Goal: Transaction & Acquisition: Subscribe to service/newsletter

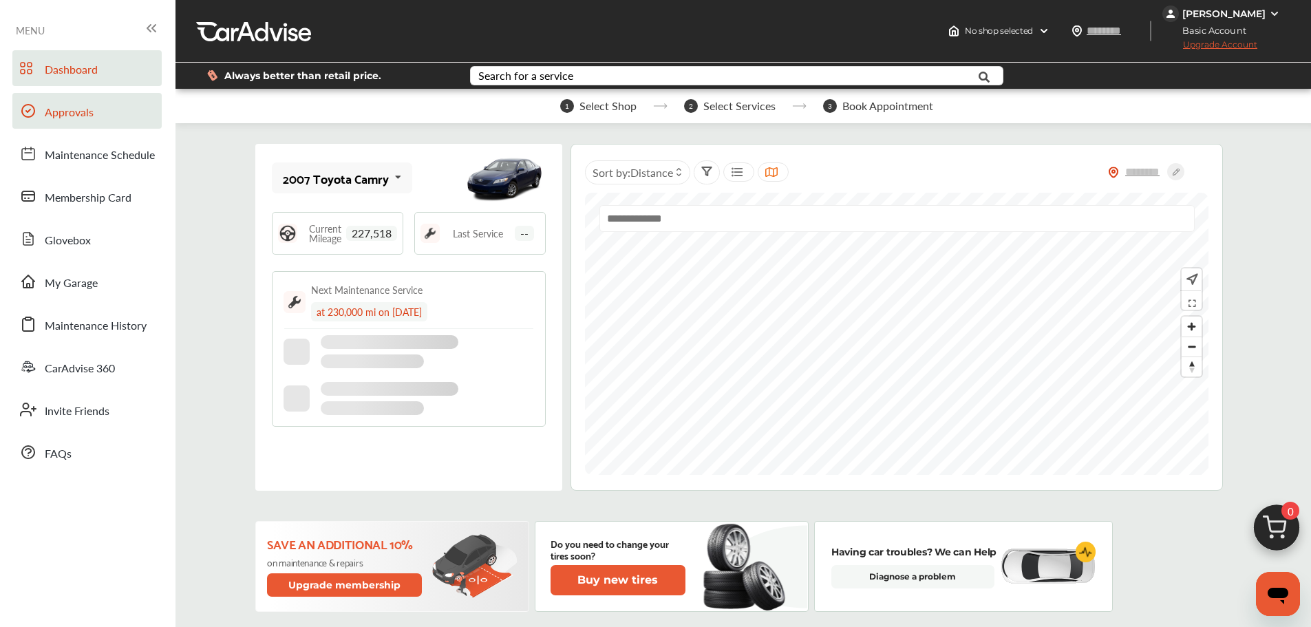
click at [44, 104] on link "Approvals" at bounding box center [86, 111] width 149 height 36
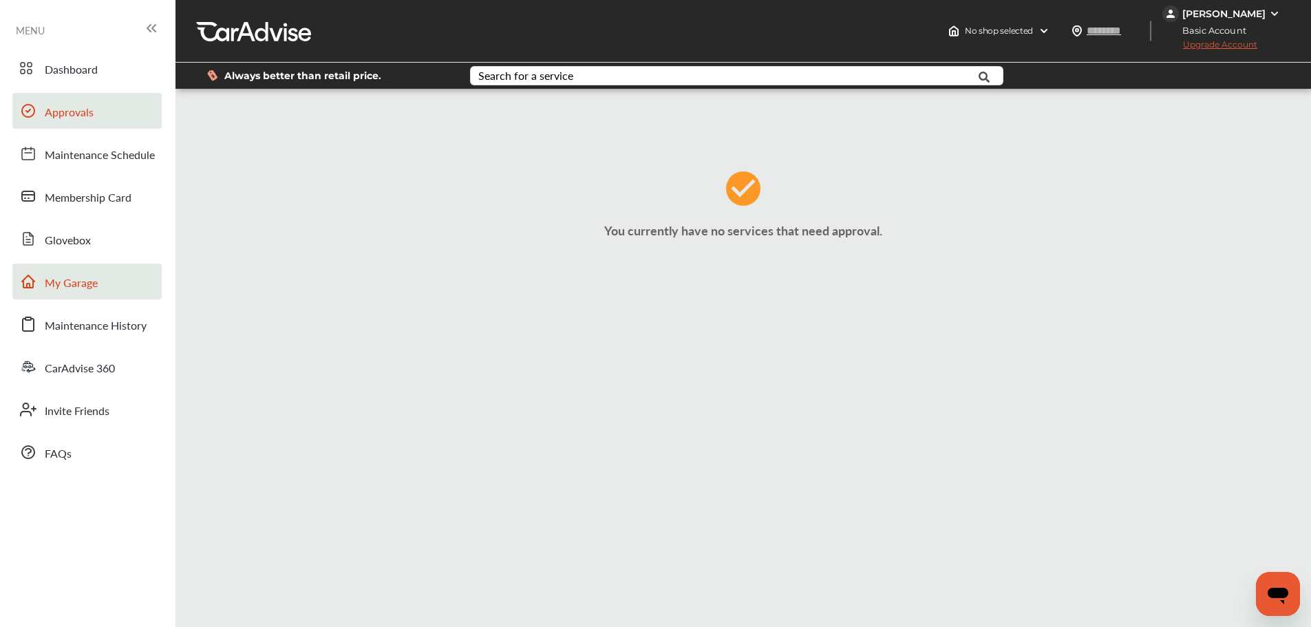
click at [124, 295] on link "My Garage" at bounding box center [86, 282] width 149 height 36
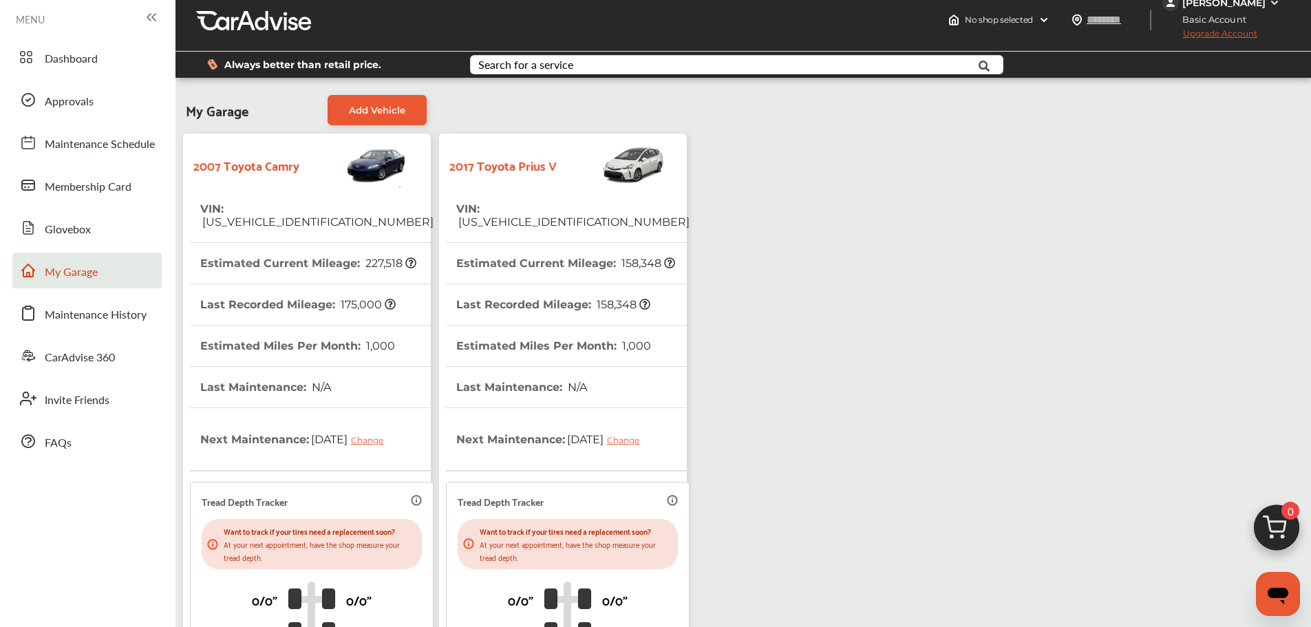
scroll to position [243, 0]
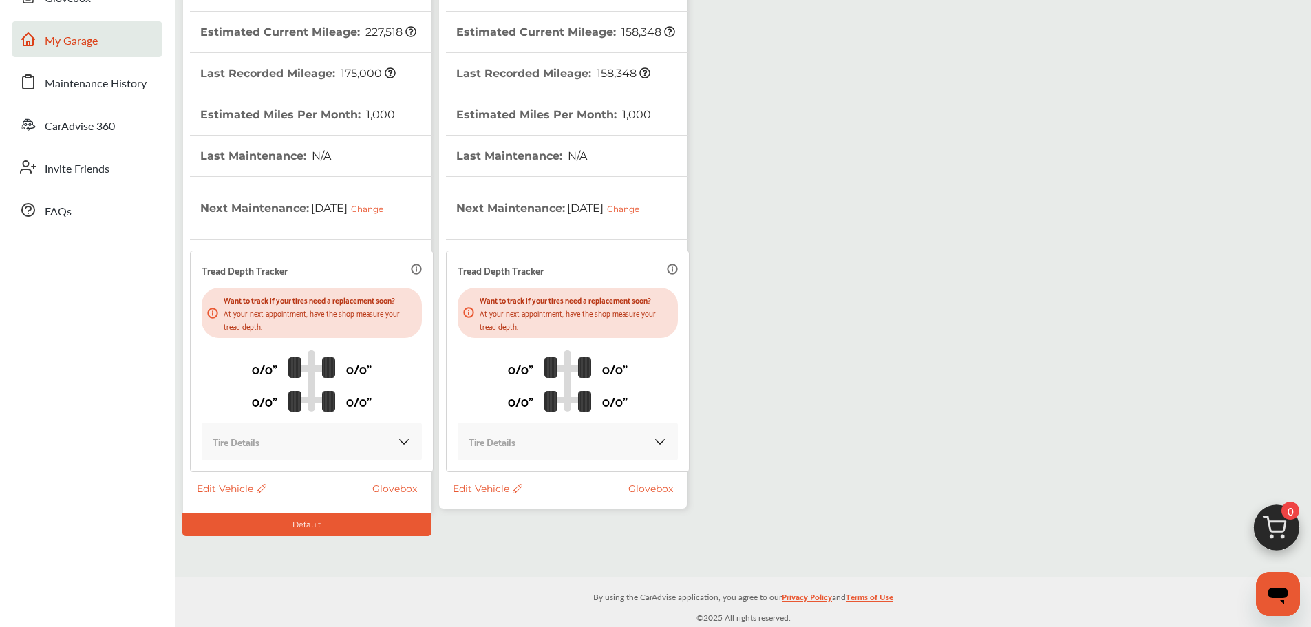
click at [477, 492] on span "Edit Vehicle" at bounding box center [488, 489] width 70 height 12
click at [518, 548] on div "Use this vehicle" at bounding box center [539, 548] width 124 height 21
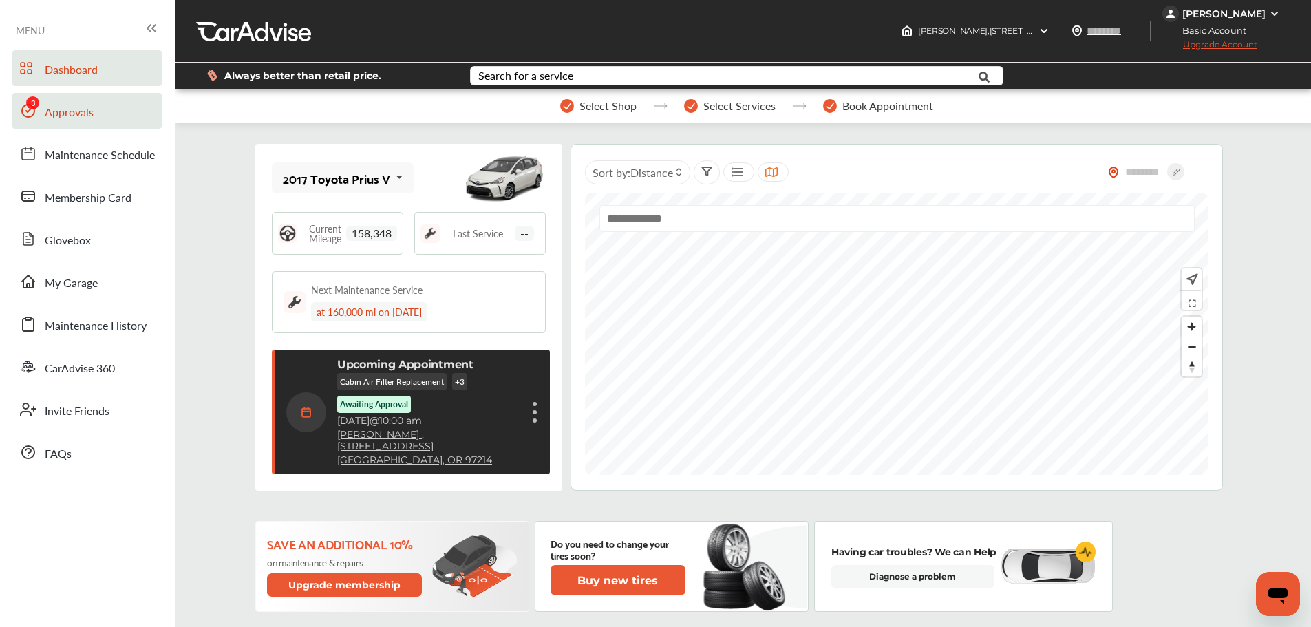
click at [56, 116] on span "Approvals" at bounding box center [69, 113] width 49 height 18
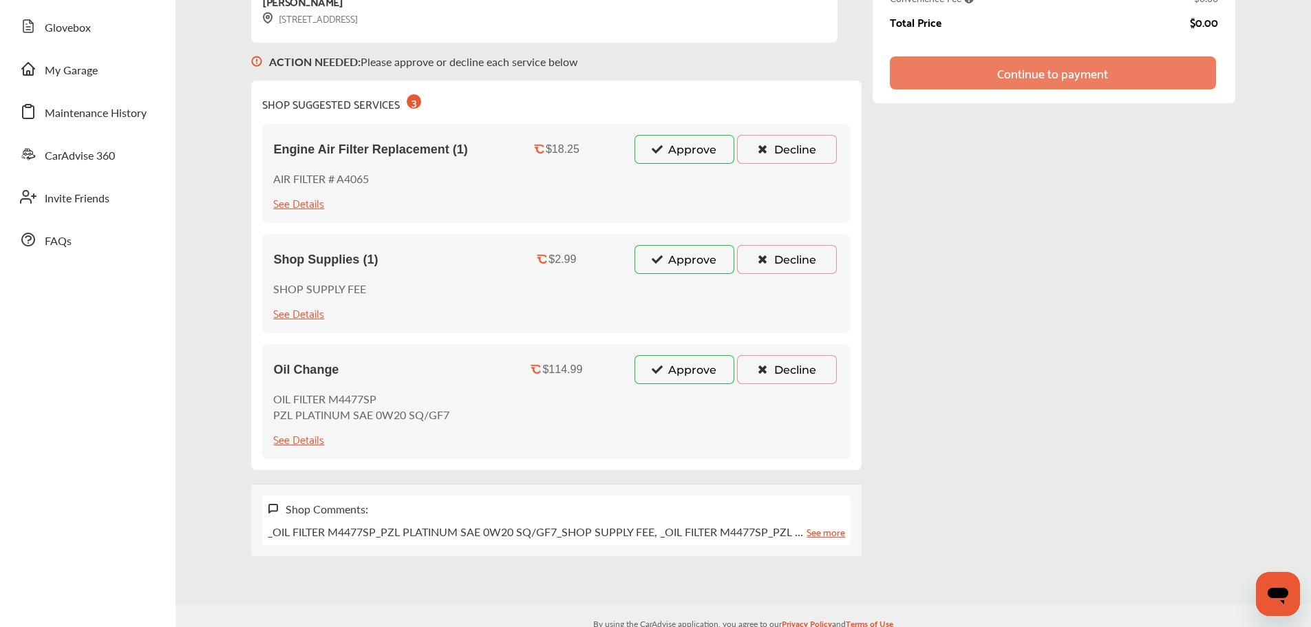
scroll to position [240, 0]
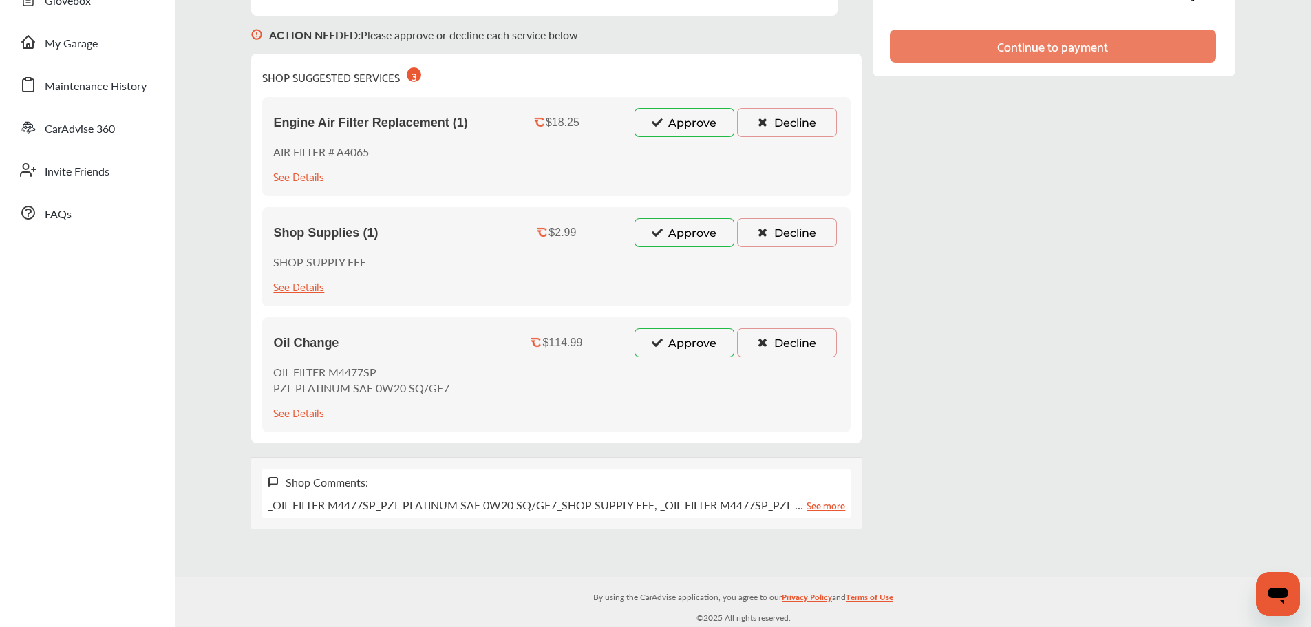
click at [704, 231] on button "Approve" at bounding box center [685, 232] width 100 height 29
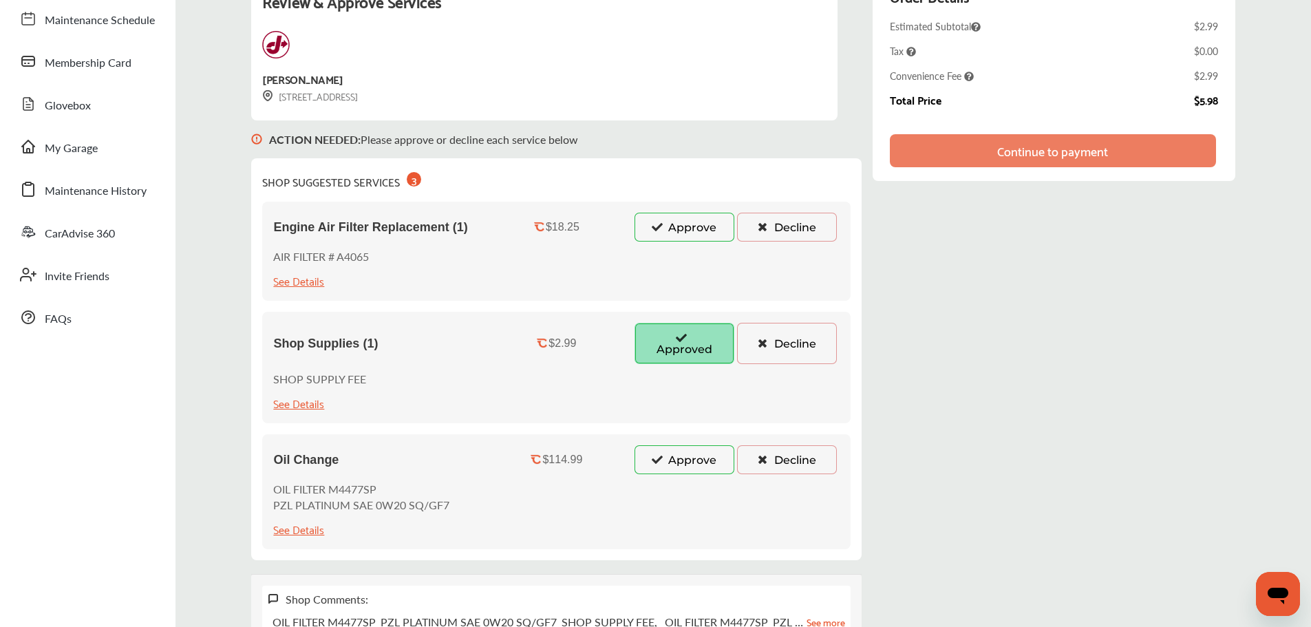
scroll to position [138, 0]
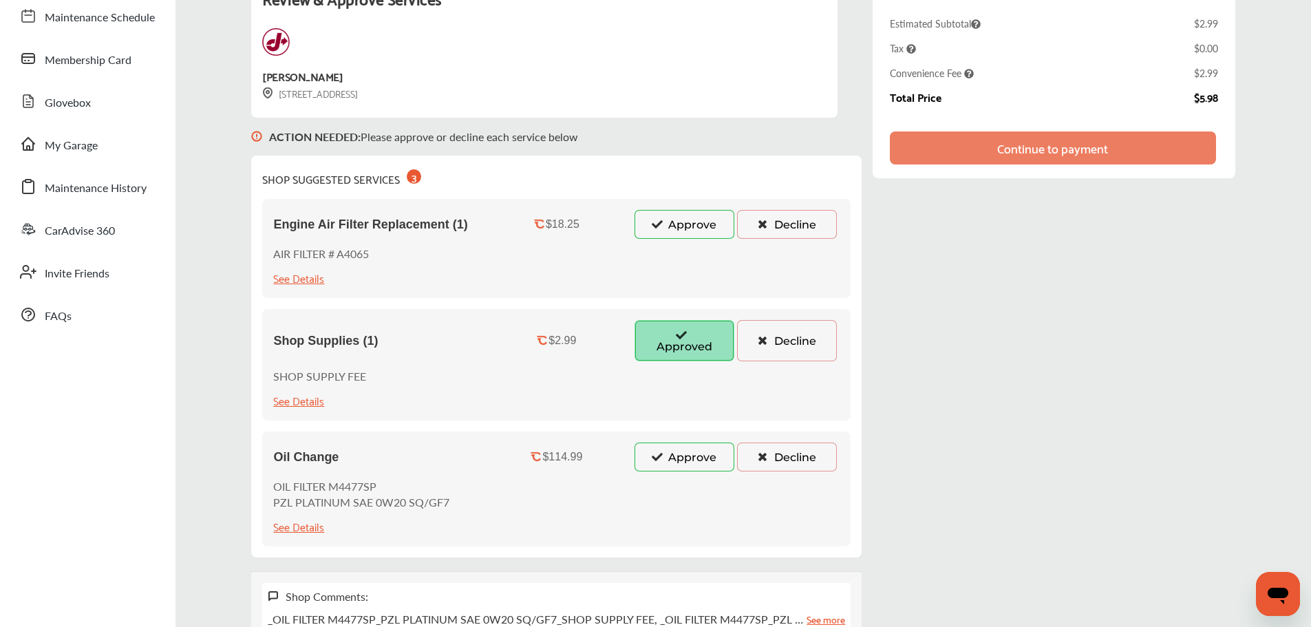
click at [697, 461] on button "Approve" at bounding box center [685, 457] width 100 height 29
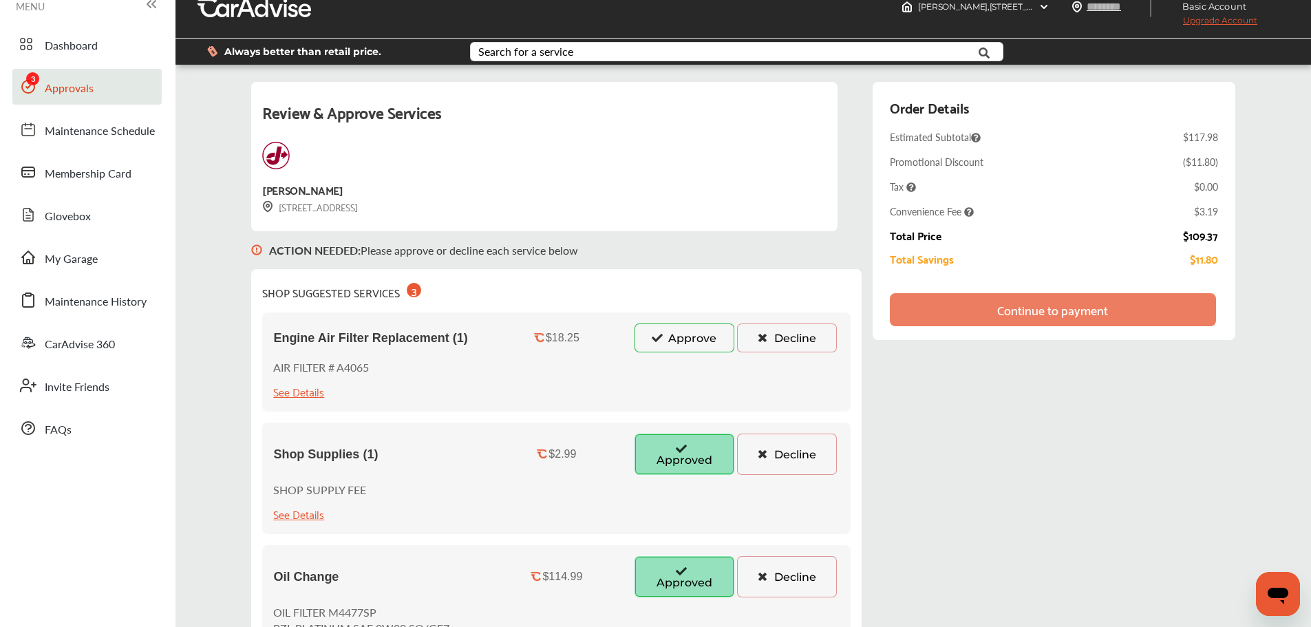
scroll to position [0, 0]
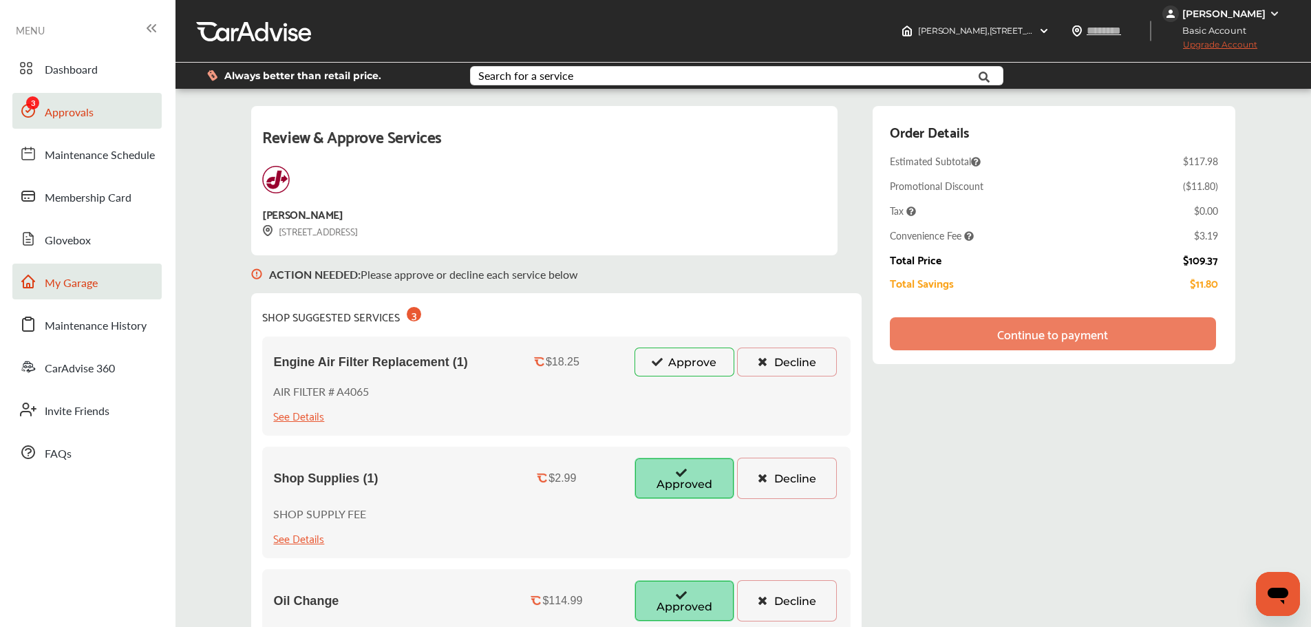
drag, startPoint x: 113, startPoint y: 294, endPoint x: 122, endPoint y: 294, distance: 8.9
click at [113, 294] on link "My Garage" at bounding box center [86, 282] width 149 height 36
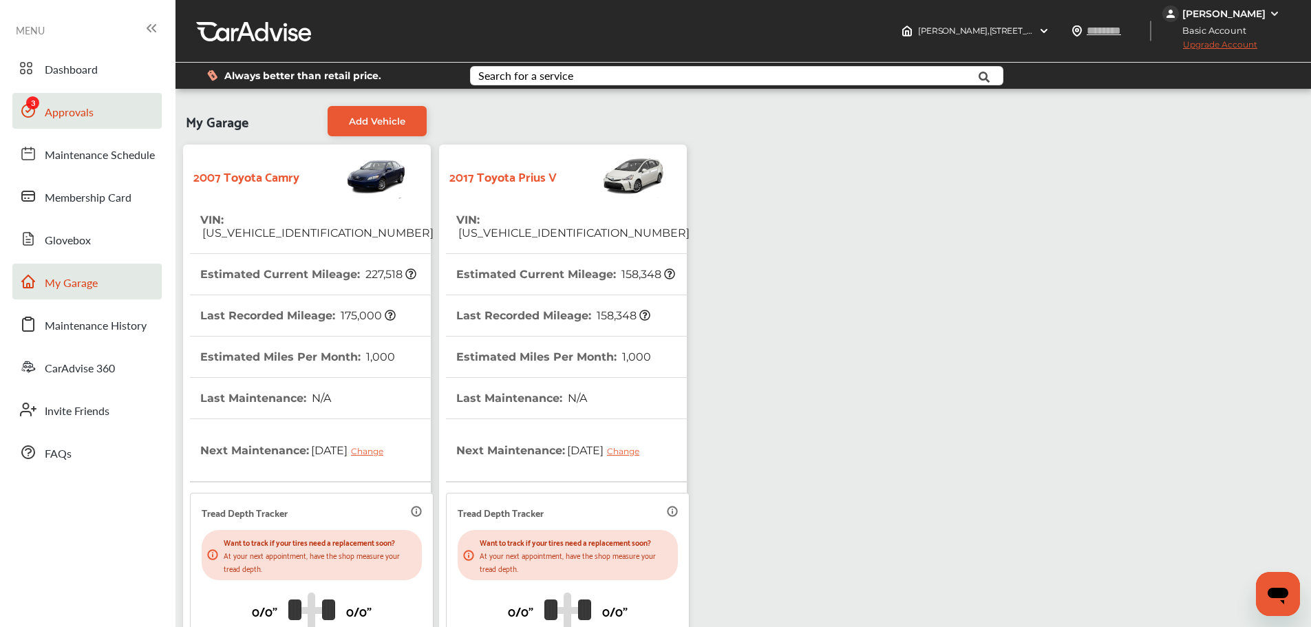
click at [92, 116] on span "Approvals" at bounding box center [69, 113] width 49 height 18
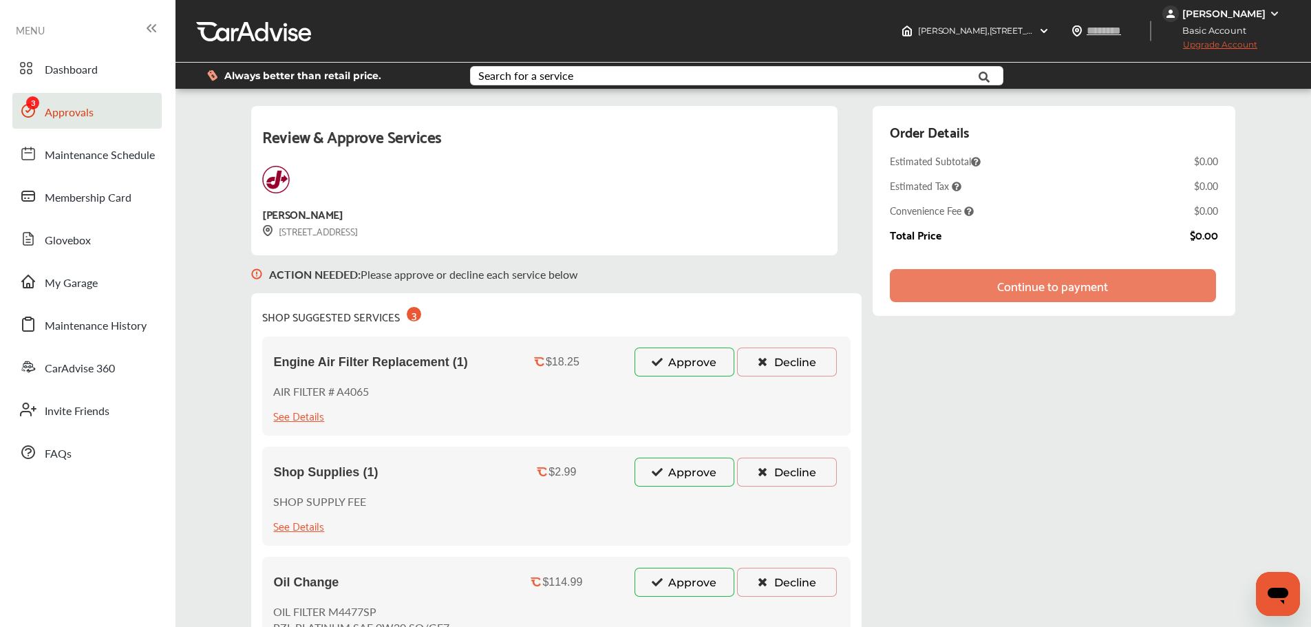
click at [1258, 9] on div "[PERSON_NAME]" at bounding box center [1224, 14] width 83 height 12
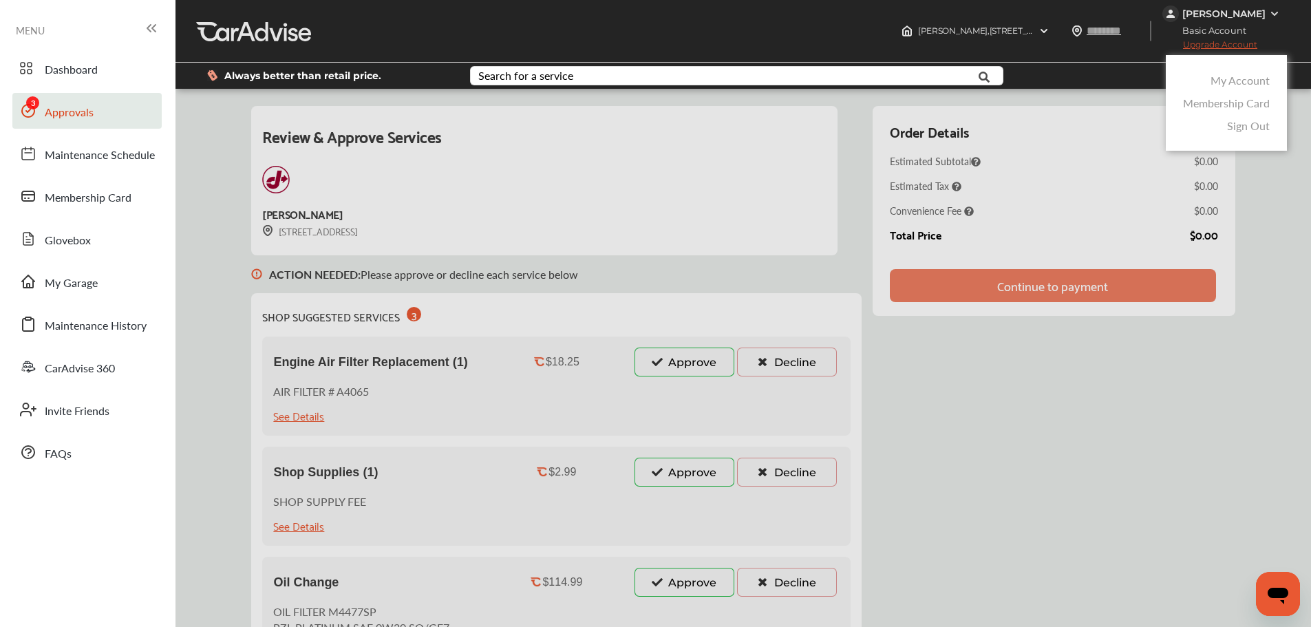
click at [1235, 78] on link "My Account" at bounding box center [1240, 80] width 59 height 16
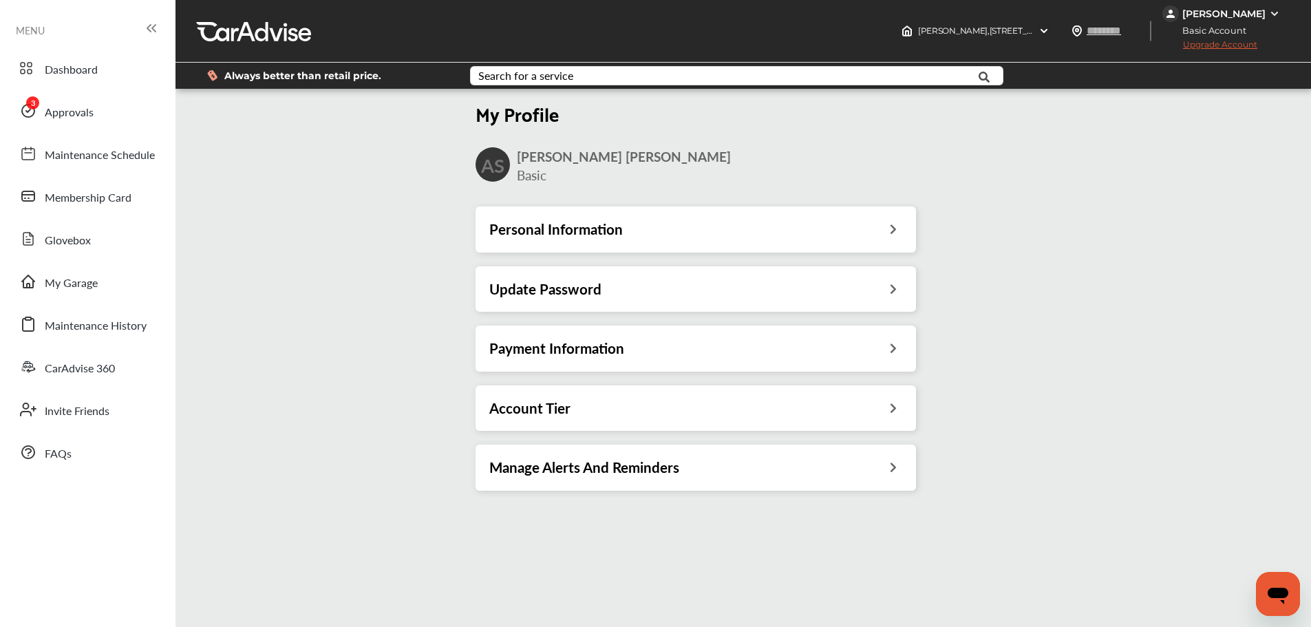
click at [1249, 15] on div "[PERSON_NAME]" at bounding box center [1224, 14] width 83 height 12
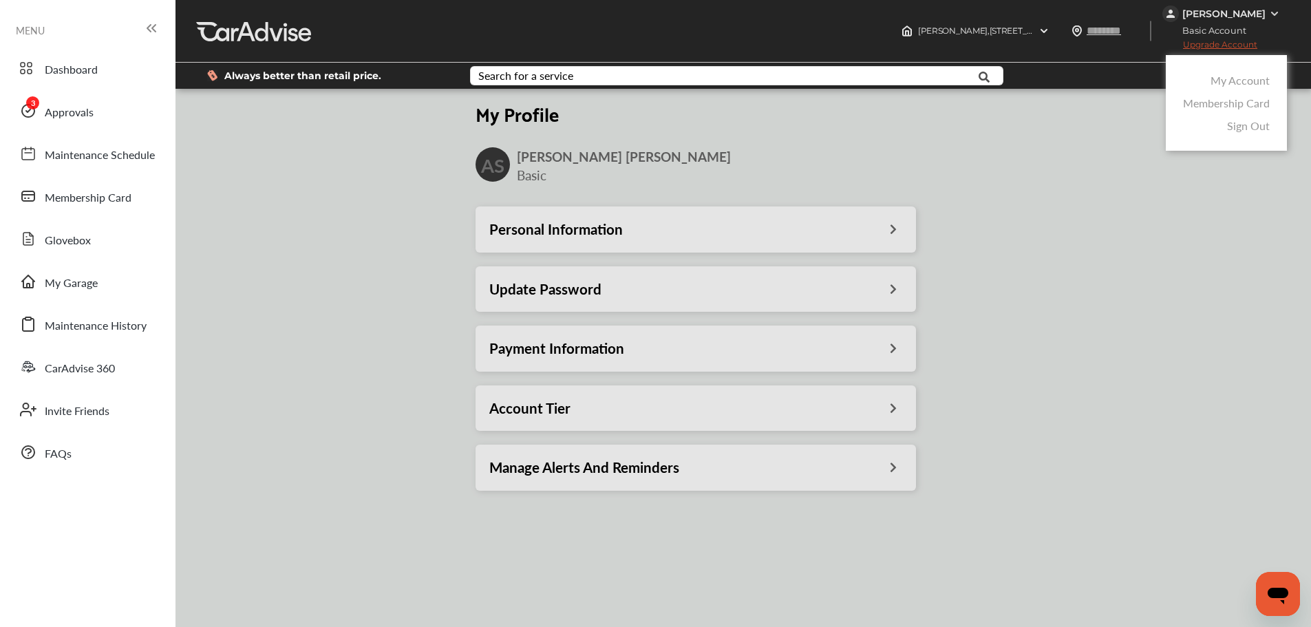
click at [878, 409] on div at bounding box center [655, 348] width 1311 height 696
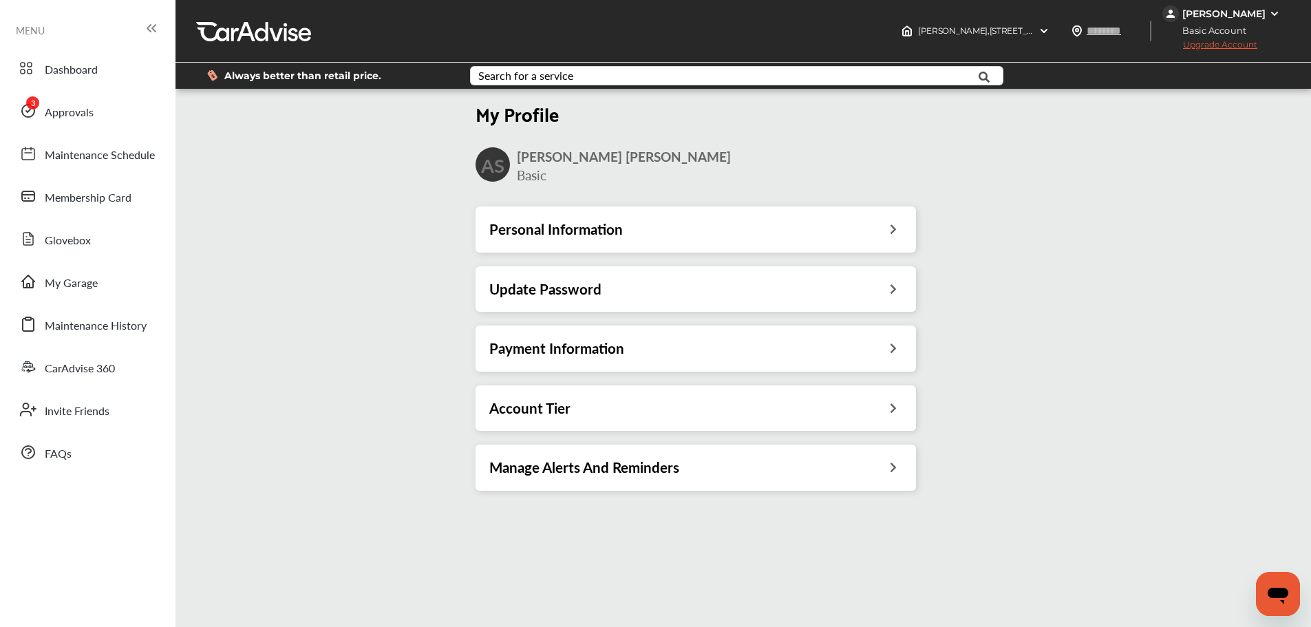
click at [893, 406] on icon at bounding box center [893, 406] width 13 height 14
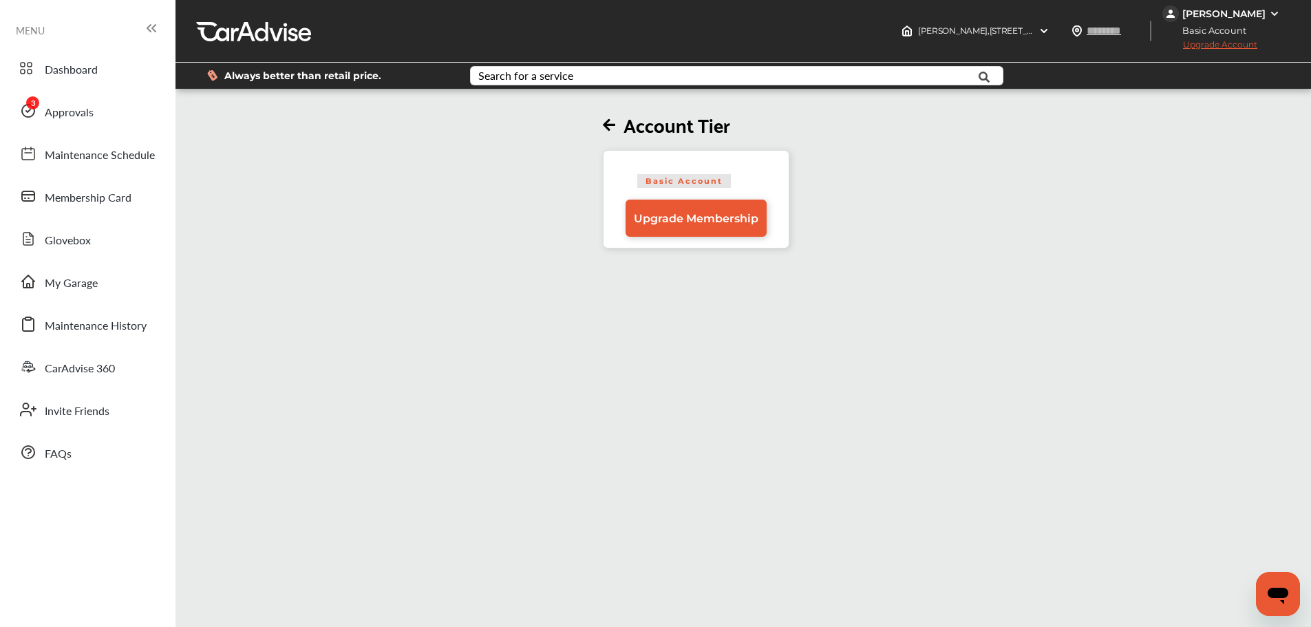
click at [1278, 12] on img at bounding box center [1274, 13] width 11 height 11
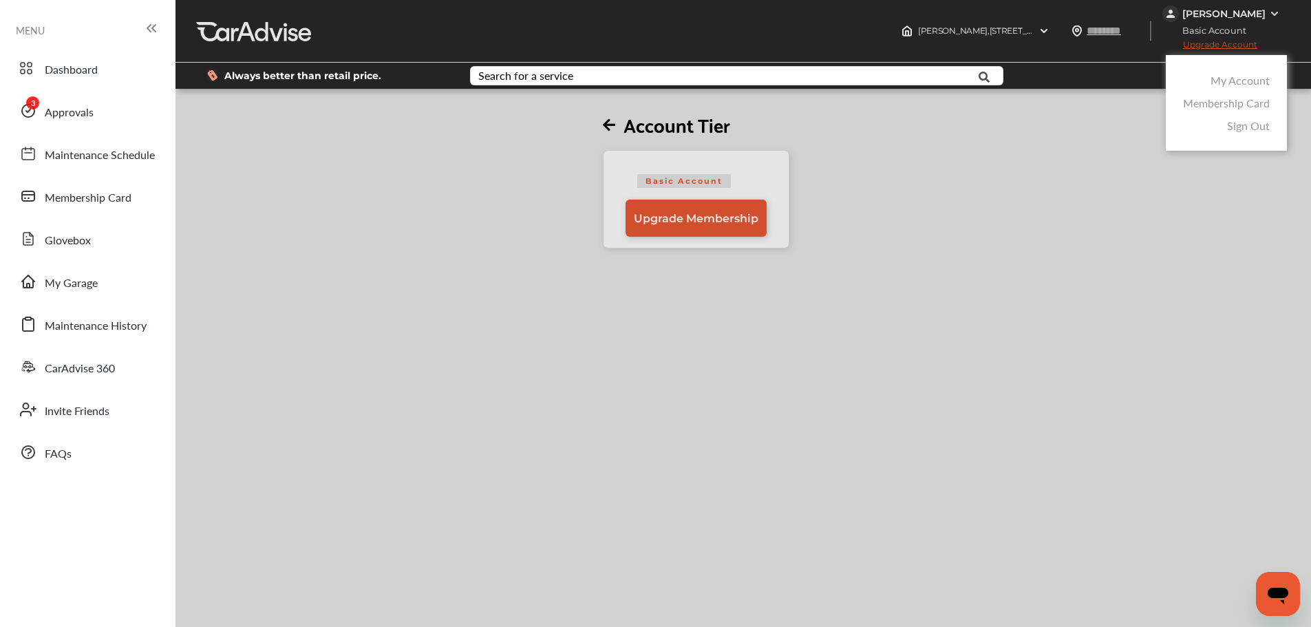
click at [1238, 105] on link "Membership Card" at bounding box center [1226, 103] width 87 height 16
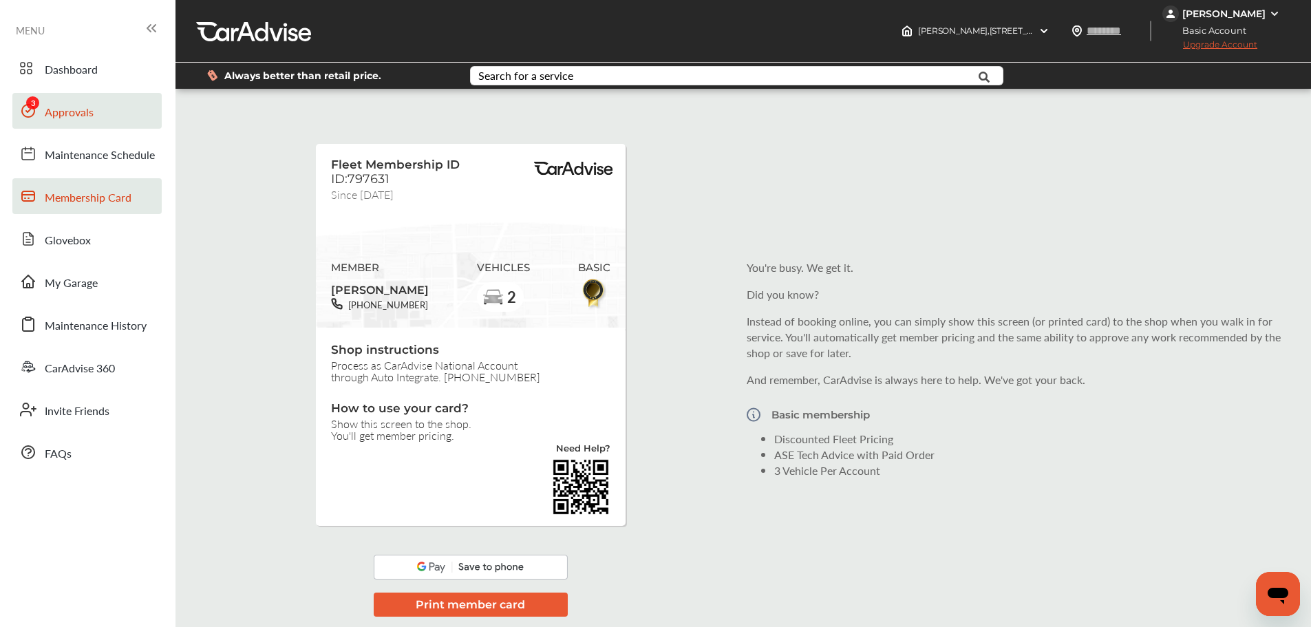
click at [119, 112] on link "Approvals" at bounding box center [86, 111] width 149 height 36
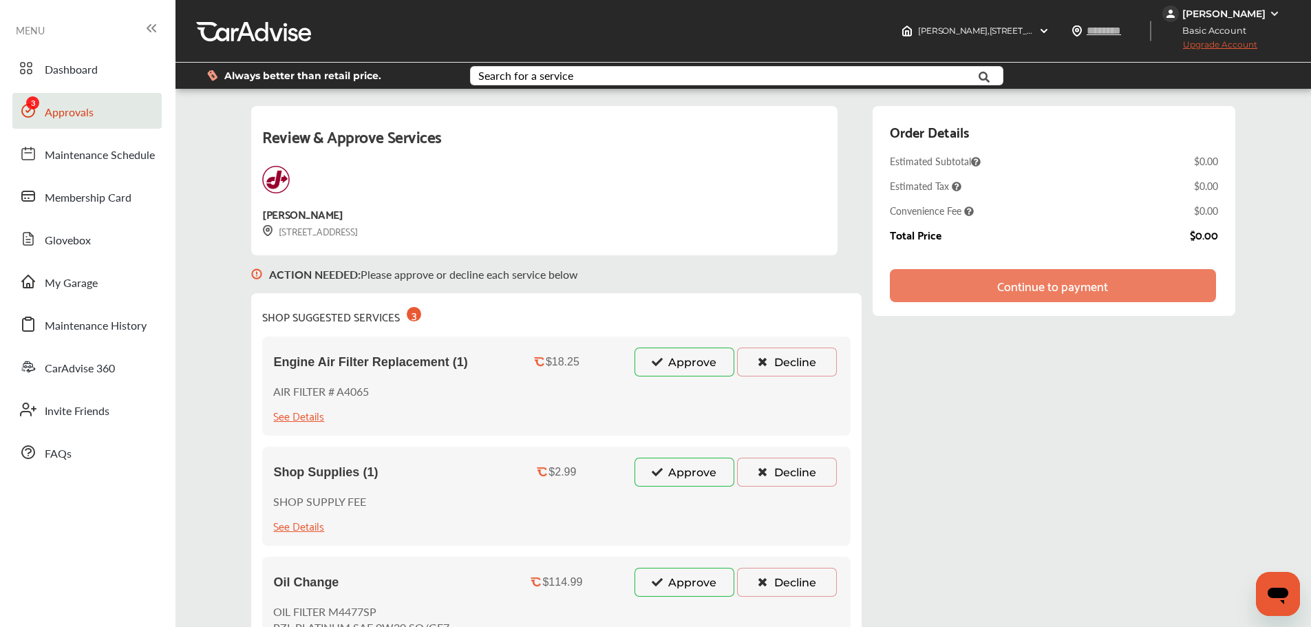
click at [1269, 9] on img at bounding box center [1274, 13] width 11 height 11
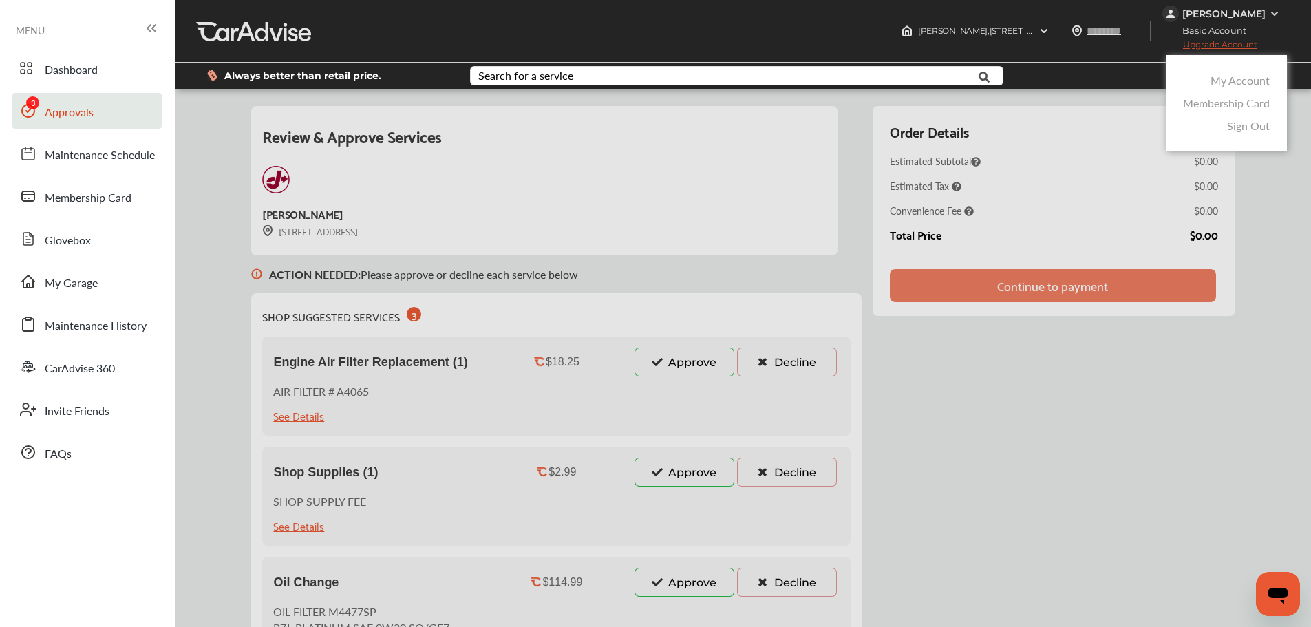
click at [1238, 80] on link "My Account" at bounding box center [1240, 80] width 59 height 16
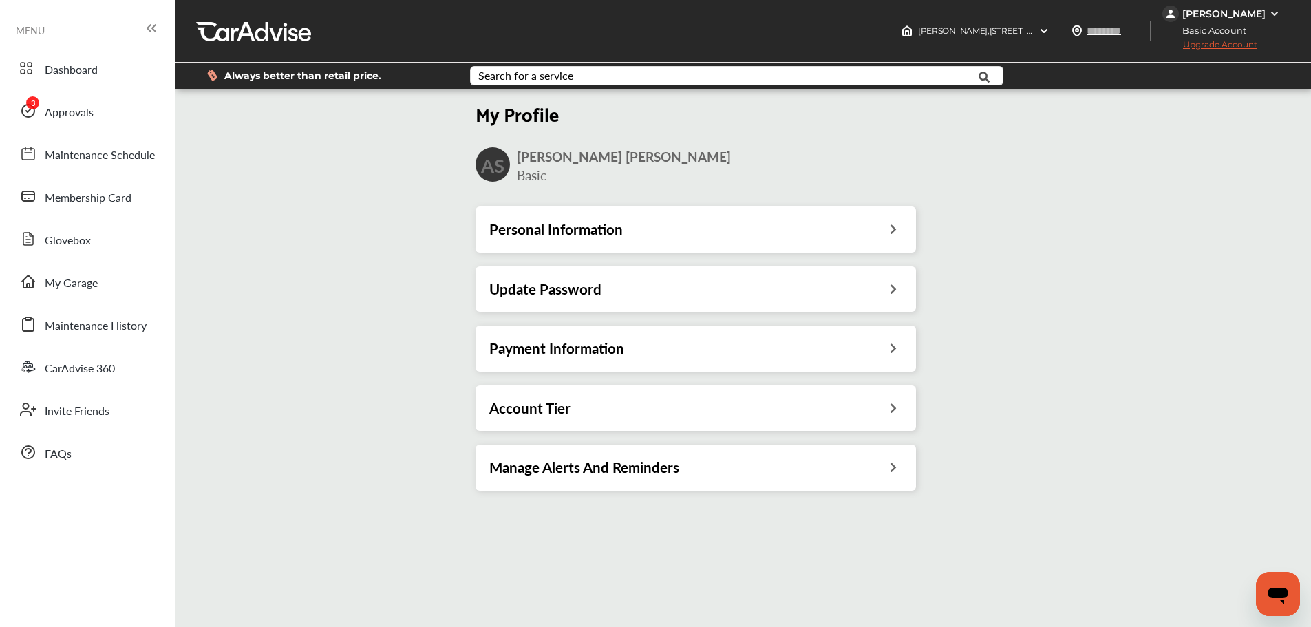
click at [152, 130] on div "Dashboard Approvals Maintenance Schedule Membership Card Glovebox My Garage Mai…" at bounding box center [88, 260] width 162 height 420
click at [101, 123] on link "Approvals" at bounding box center [86, 111] width 149 height 36
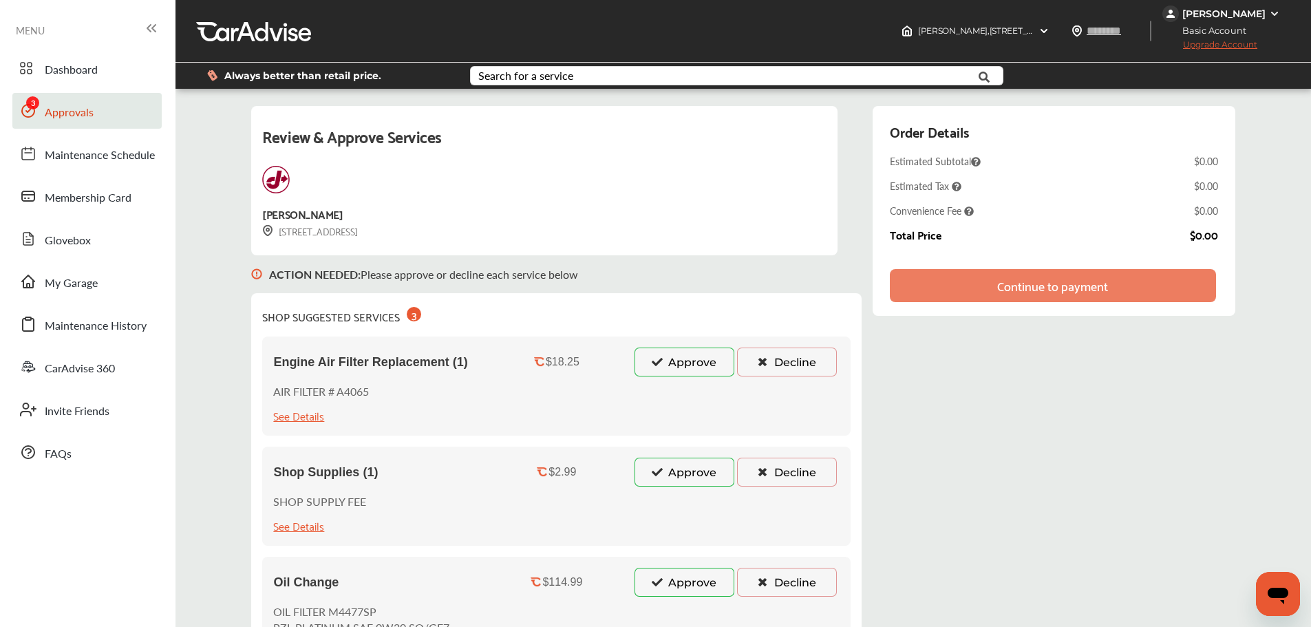
click at [1268, 14] on div "[PERSON_NAME]" at bounding box center [1223, 14] width 121 height 17
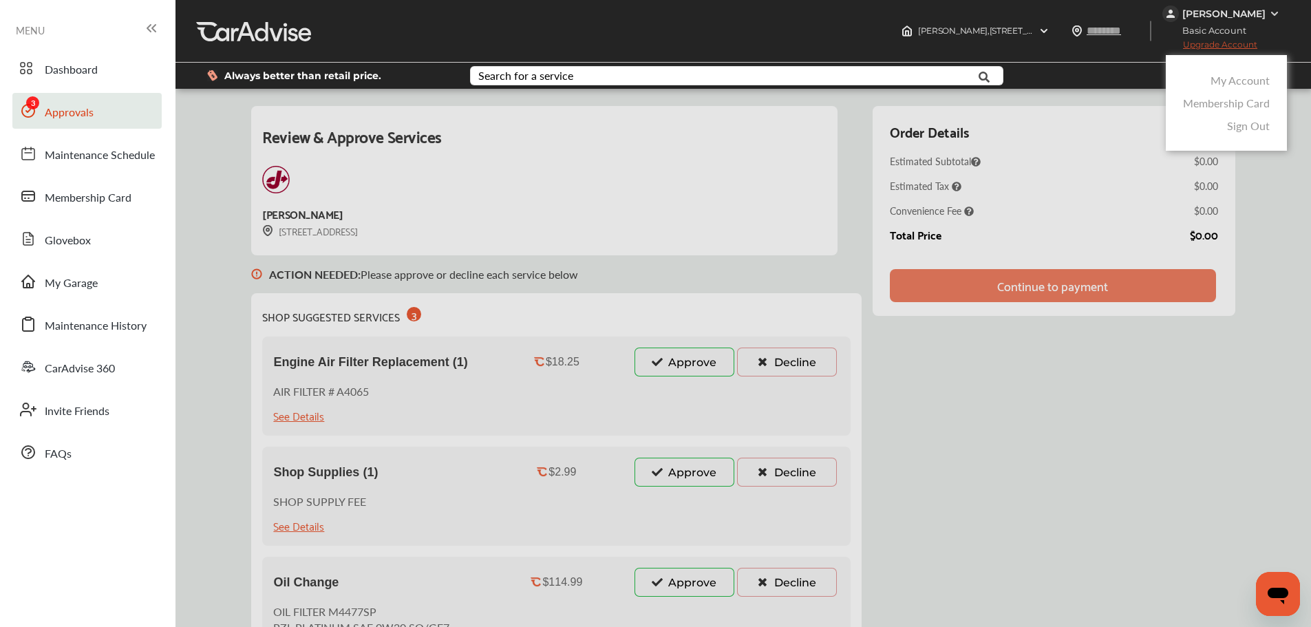
click at [1141, 487] on div at bounding box center [655, 348] width 1311 height 696
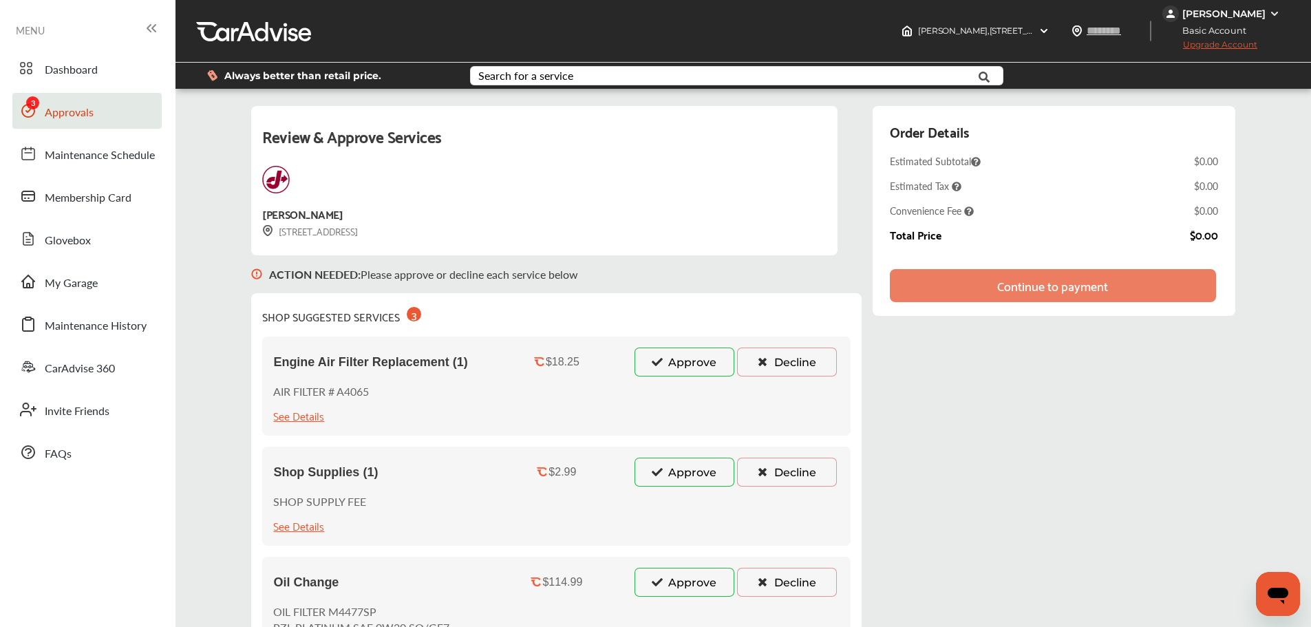
click at [1266, 17] on div "[PERSON_NAME]" at bounding box center [1223, 14] width 121 height 17
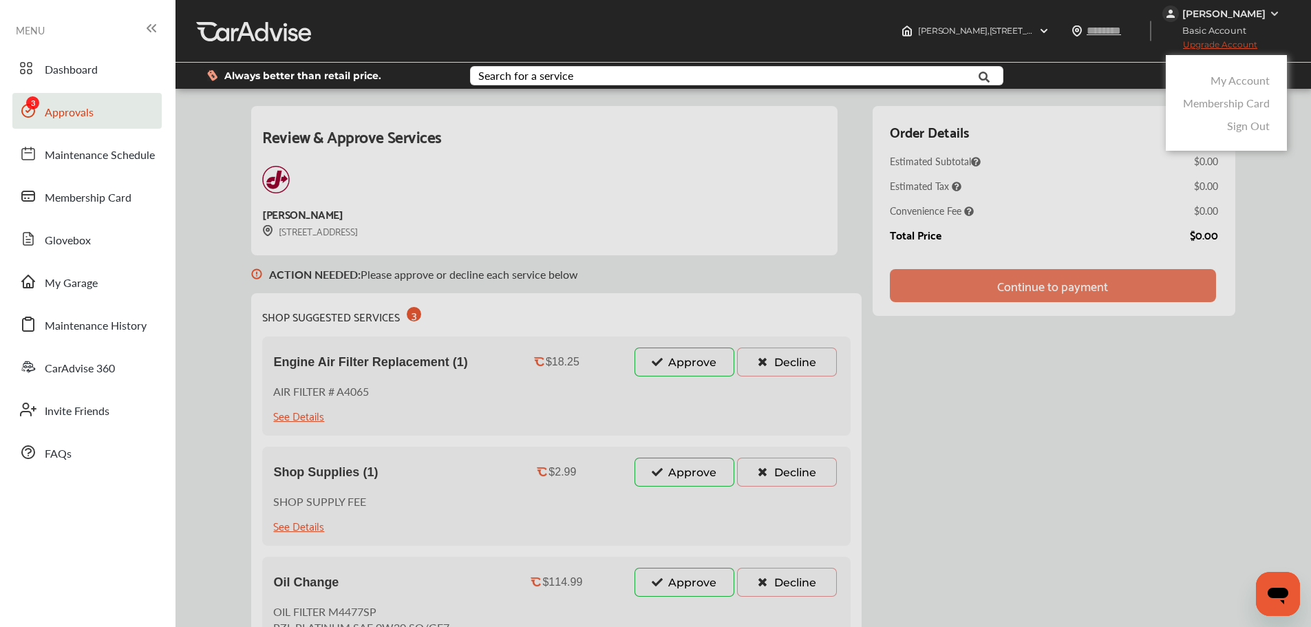
click at [1248, 76] on link "My Account" at bounding box center [1240, 80] width 59 height 16
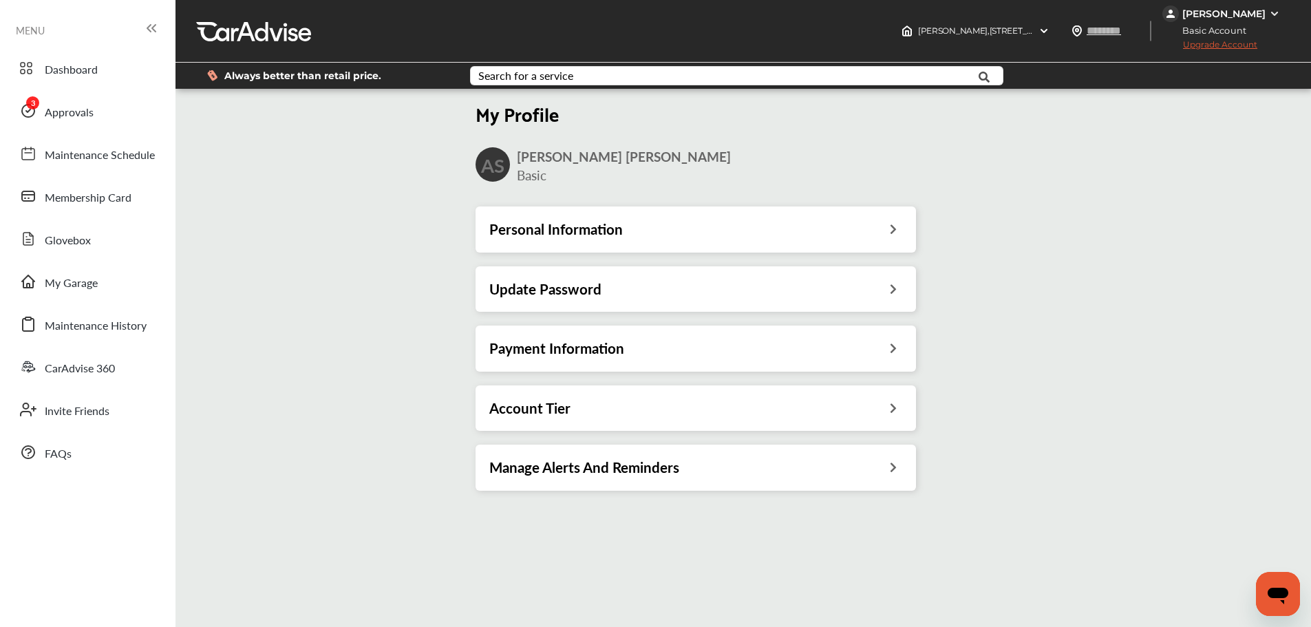
click at [883, 349] on div "Payment Information" at bounding box center [695, 348] width 413 height 18
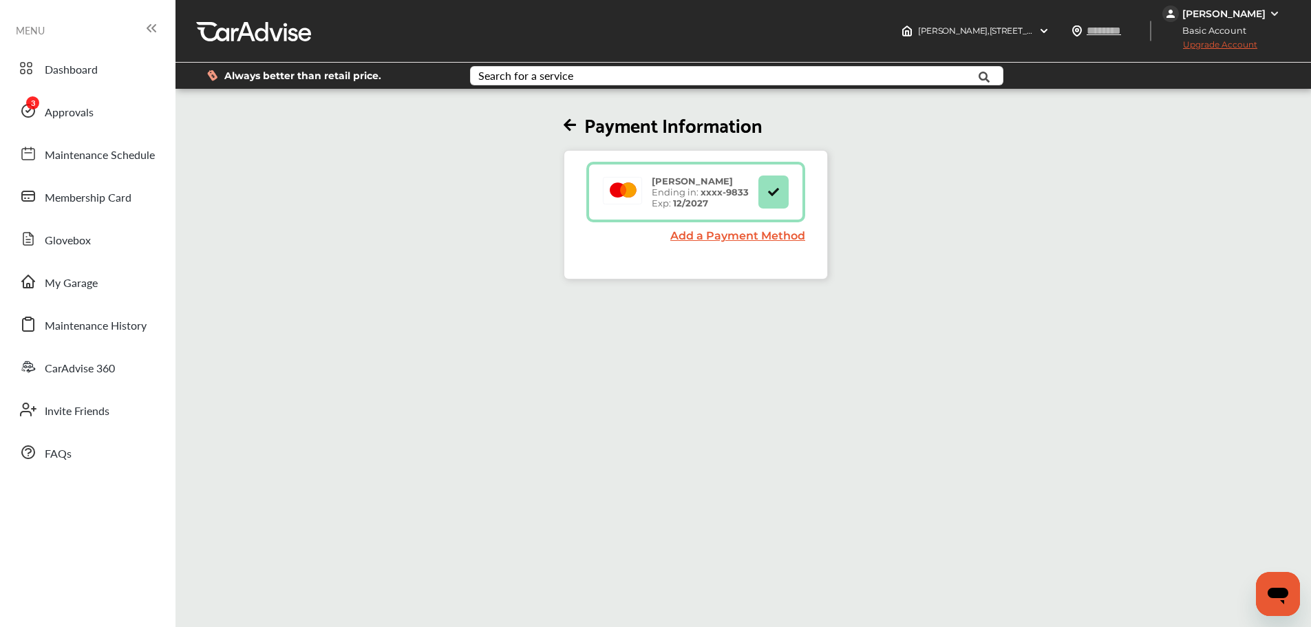
click at [571, 123] on icon at bounding box center [570, 125] width 12 height 14
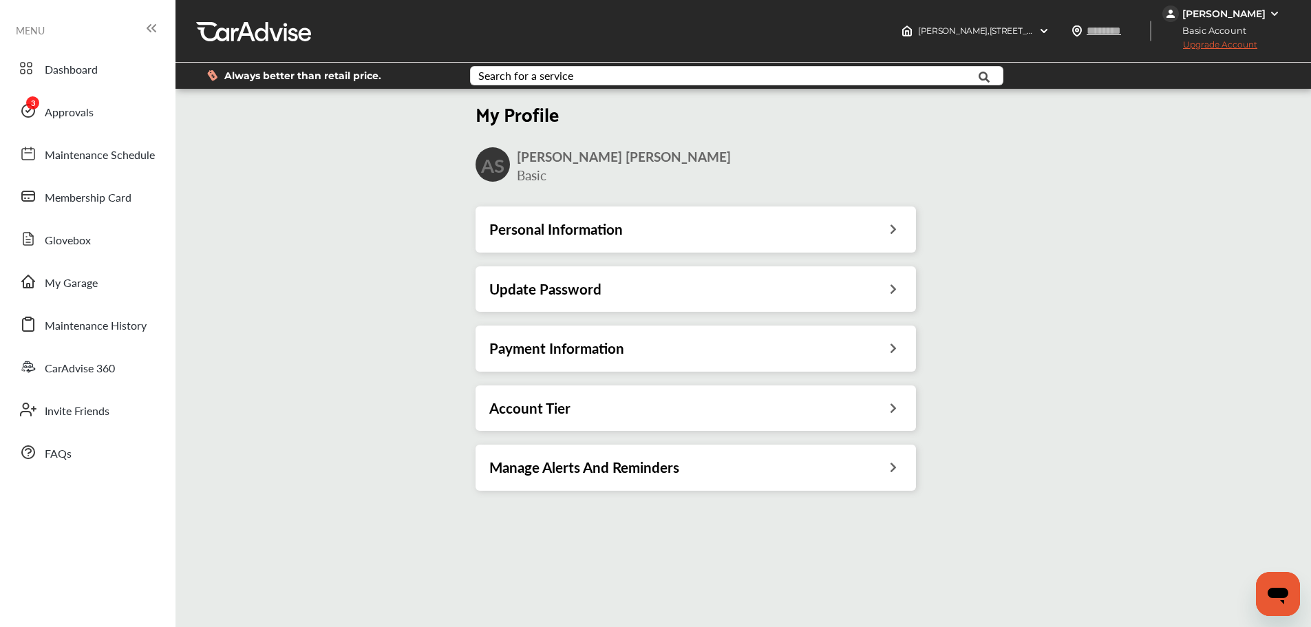
click at [870, 412] on div "Account Tier" at bounding box center [695, 408] width 413 height 18
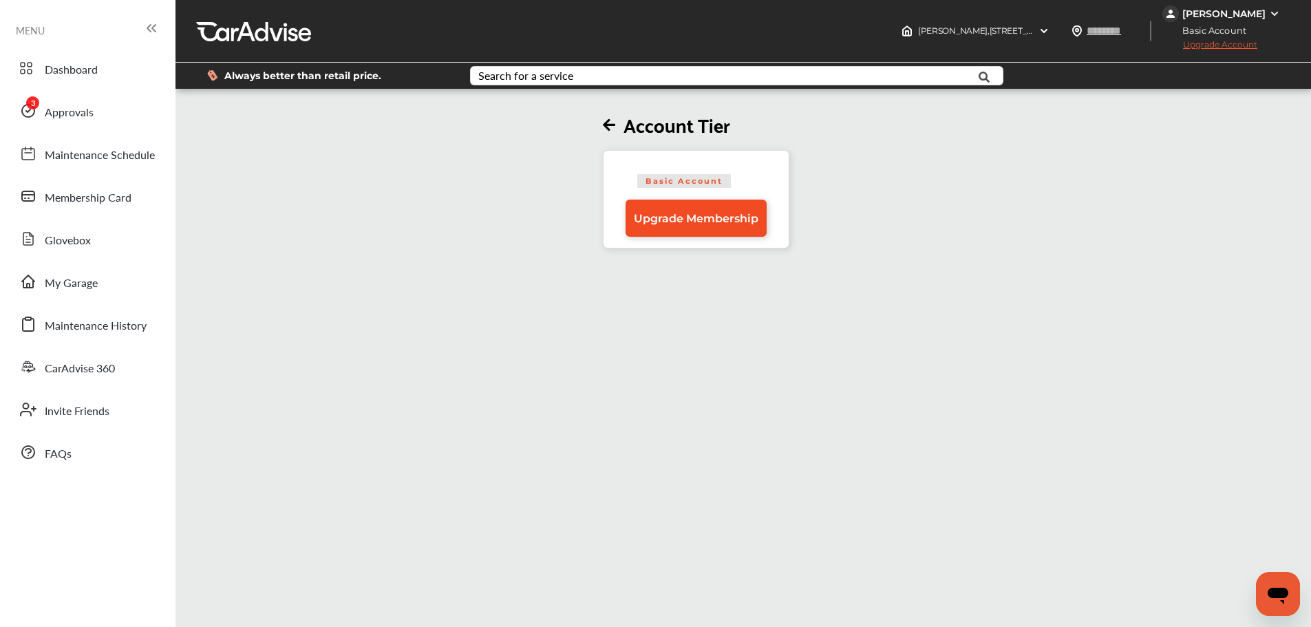
click at [710, 220] on span "Upgrade Membership" at bounding box center [696, 218] width 125 height 13
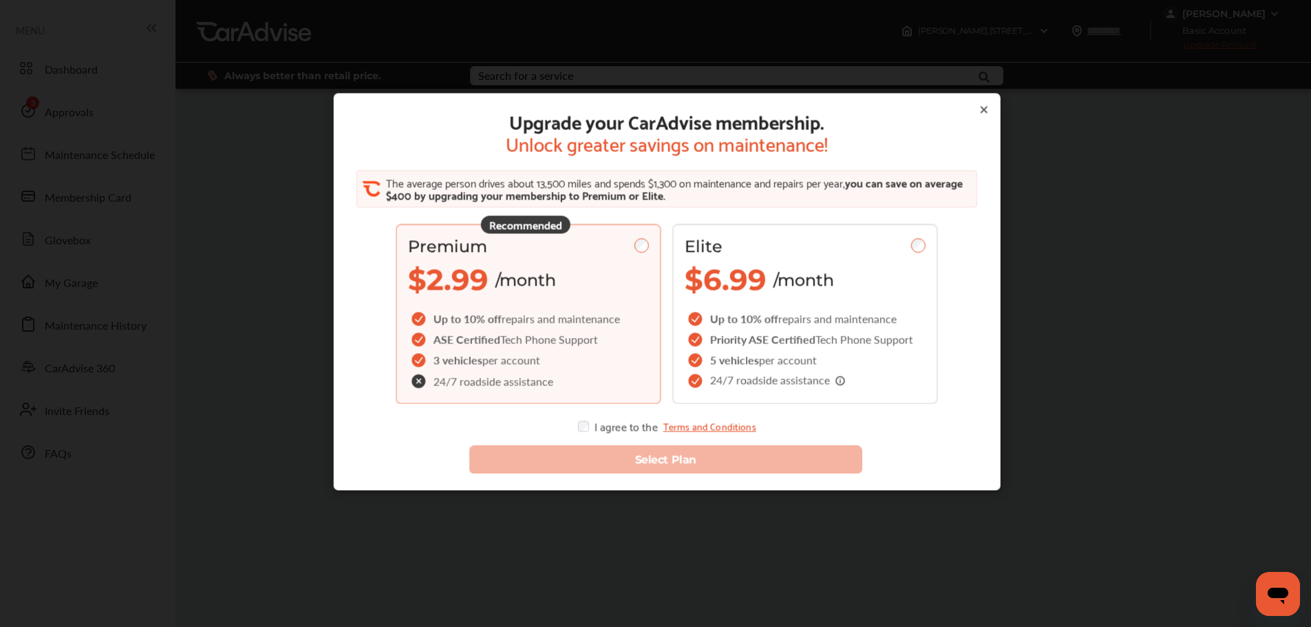
click at [540, 310] on div "Up to 10% off repairs and maintenance" at bounding box center [515, 319] width 215 height 21
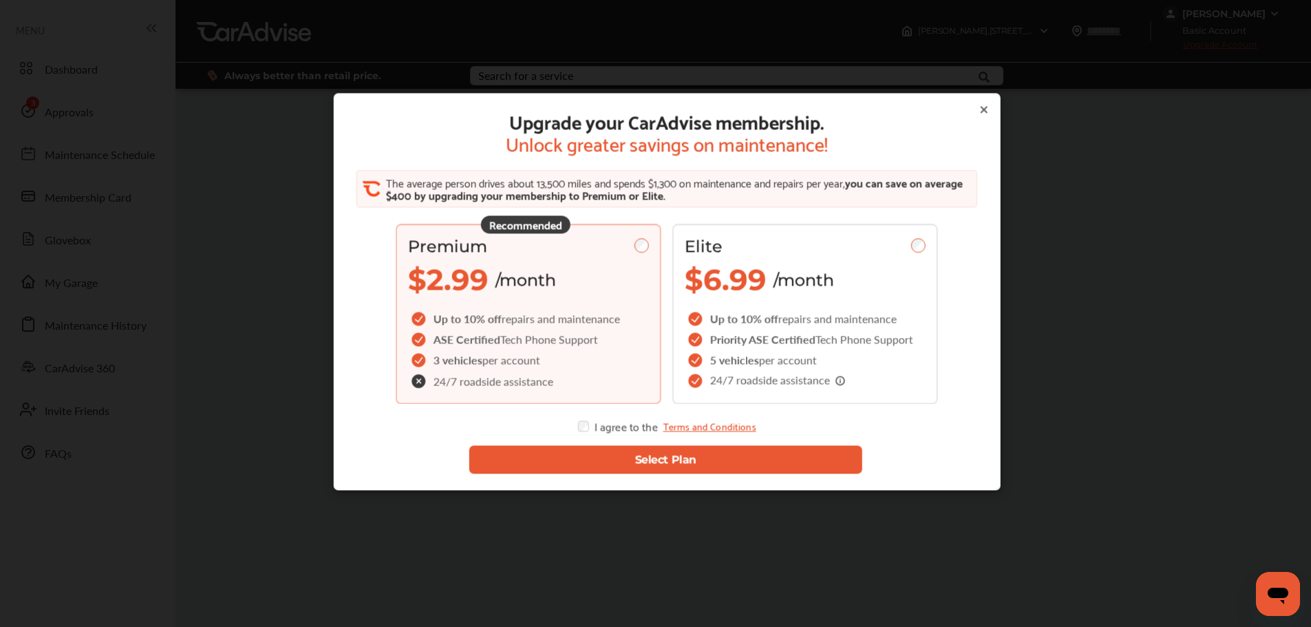
click at [978, 105] on icon at bounding box center [983, 110] width 11 height 11
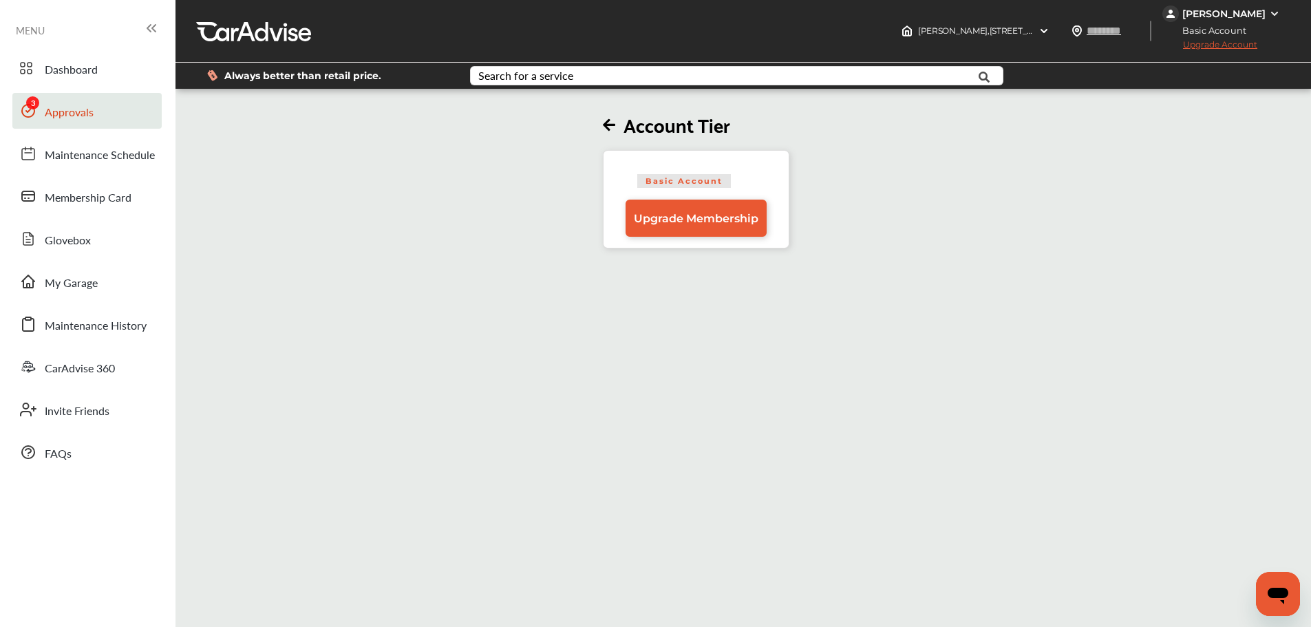
click at [93, 105] on link "Approvals" at bounding box center [86, 111] width 149 height 36
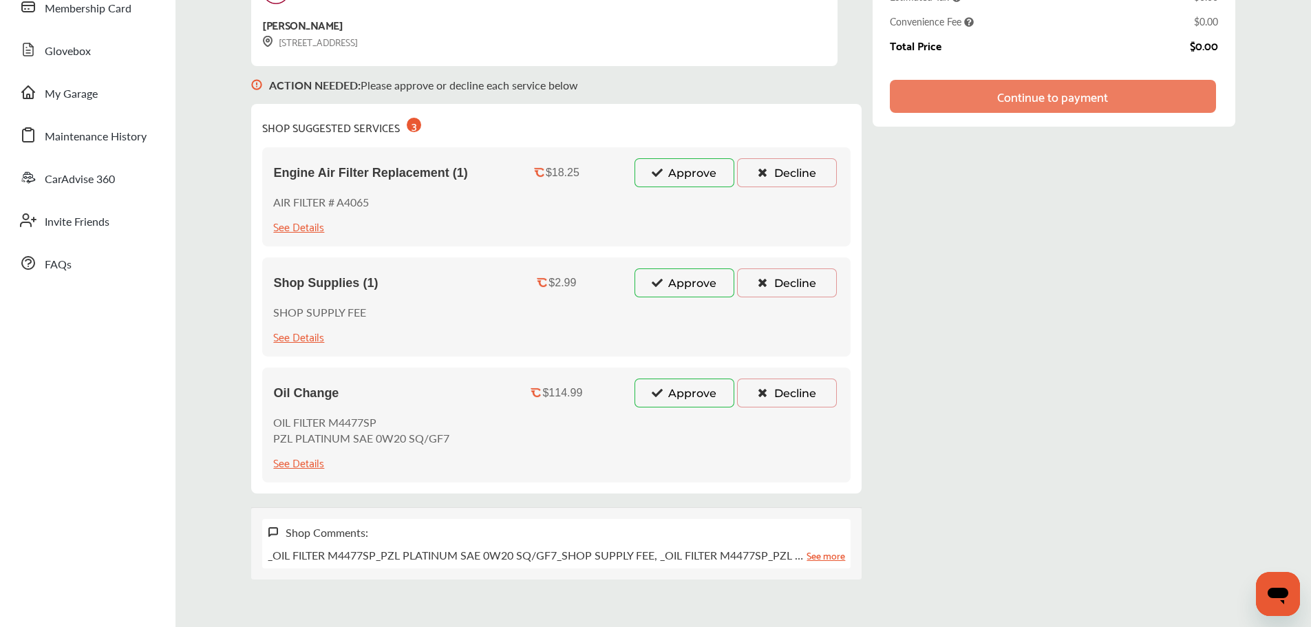
scroll to position [207, 0]
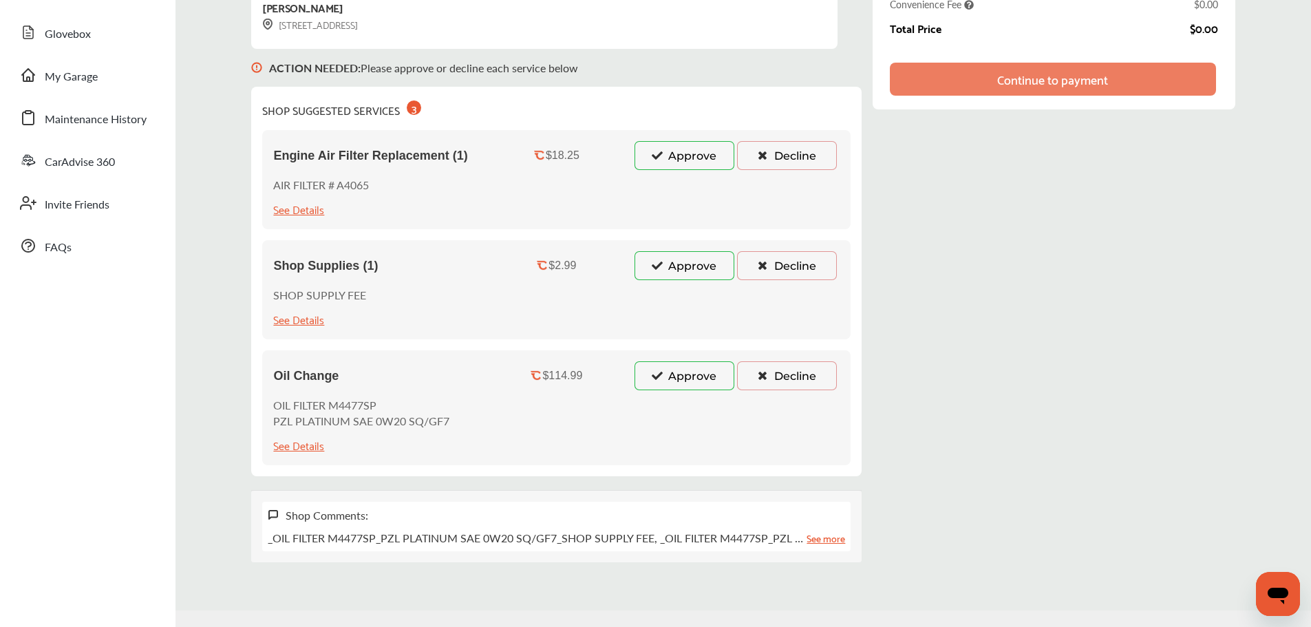
click at [685, 379] on button "Approve" at bounding box center [685, 375] width 100 height 29
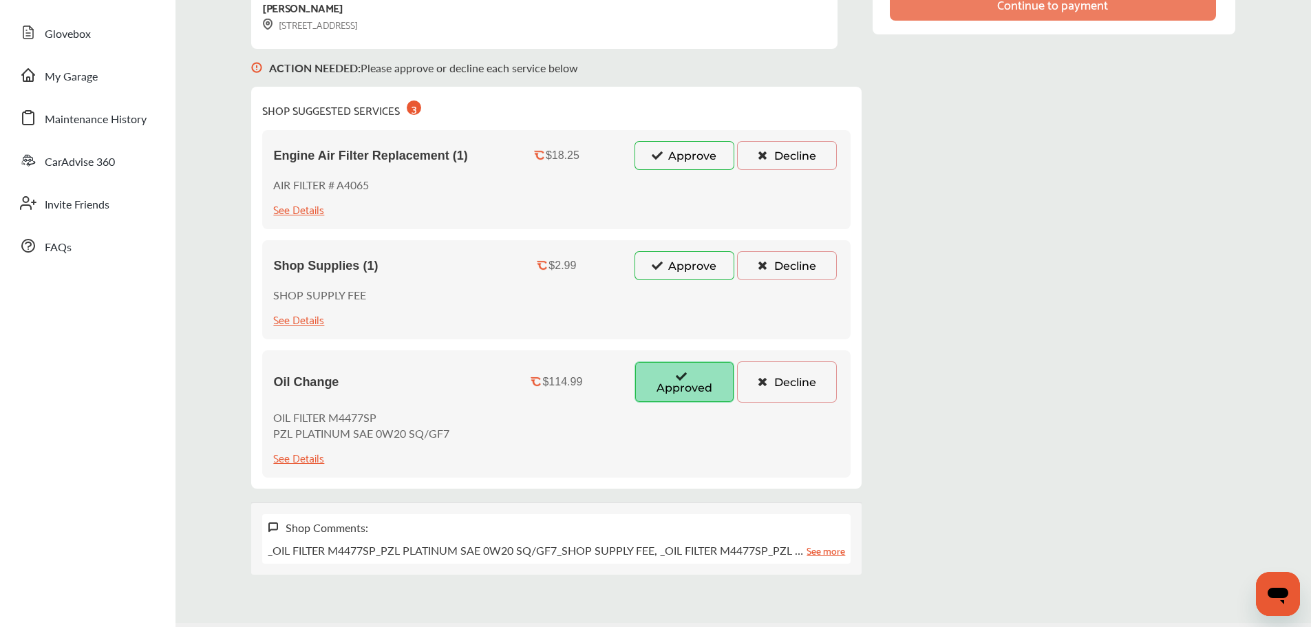
click at [685, 267] on button "Approve" at bounding box center [685, 265] width 100 height 29
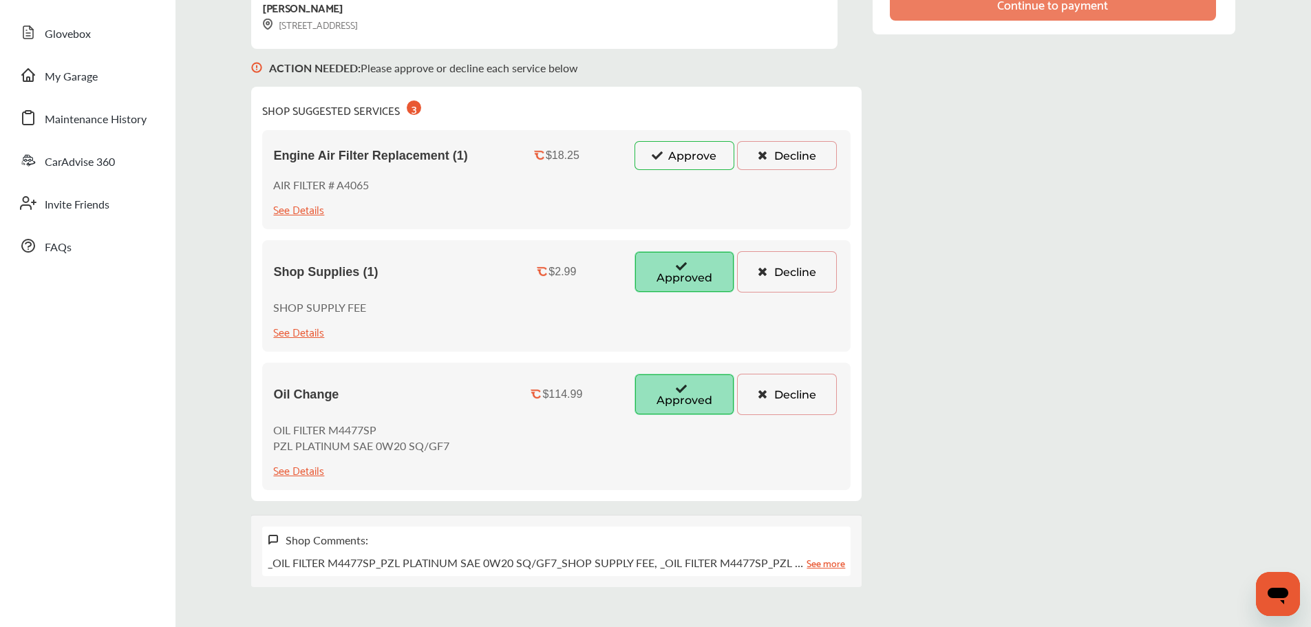
click at [700, 144] on button "Approve" at bounding box center [685, 155] width 100 height 29
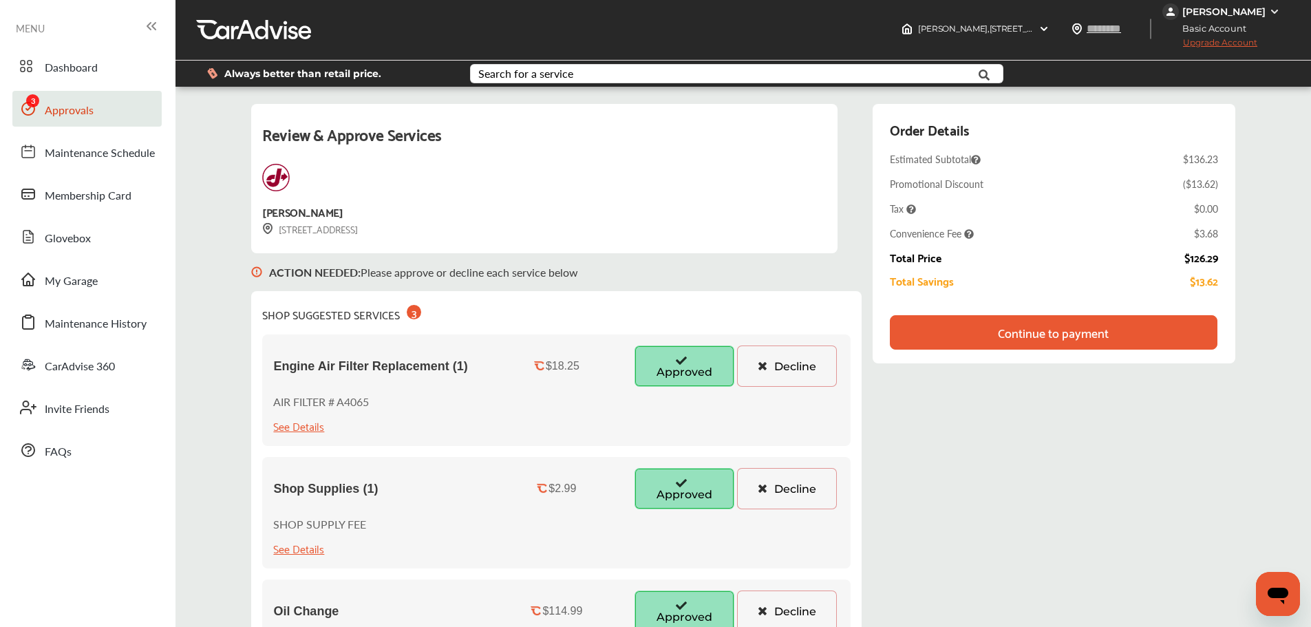
scroll to position [0, 0]
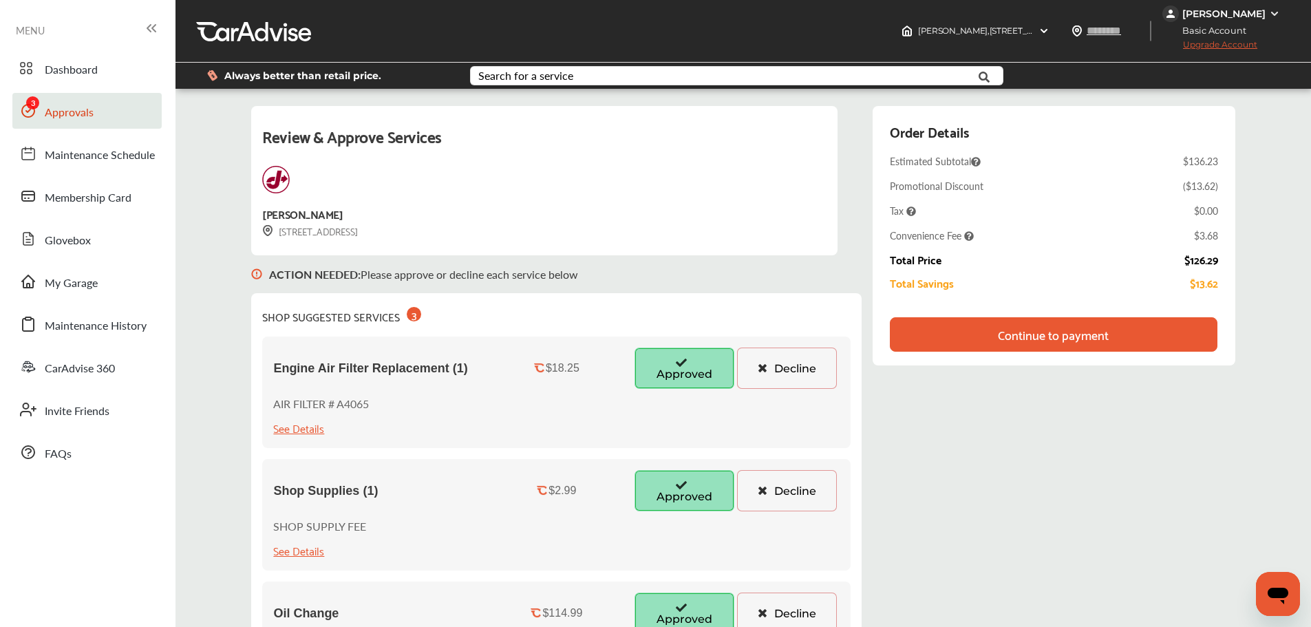
click at [1264, 10] on div "[PERSON_NAME]" at bounding box center [1224, 14] width 83 height 12
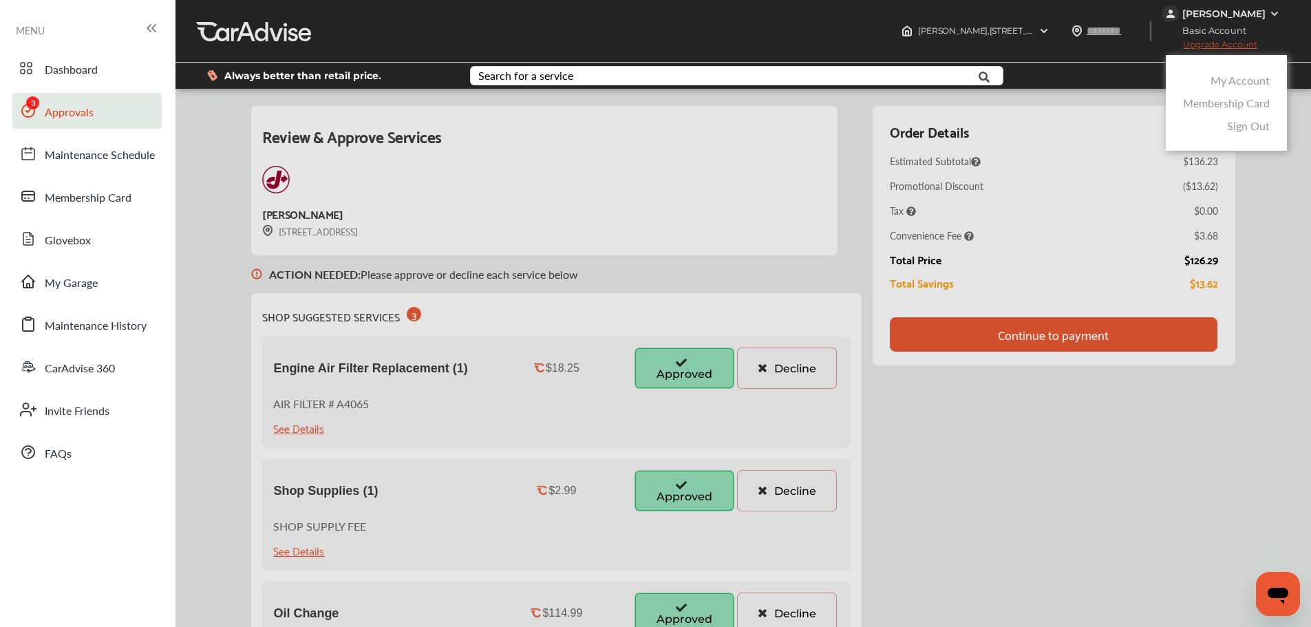
click at [1239, 83] on link "My Account" at bounding box center [1240, 80] width 59 height 16
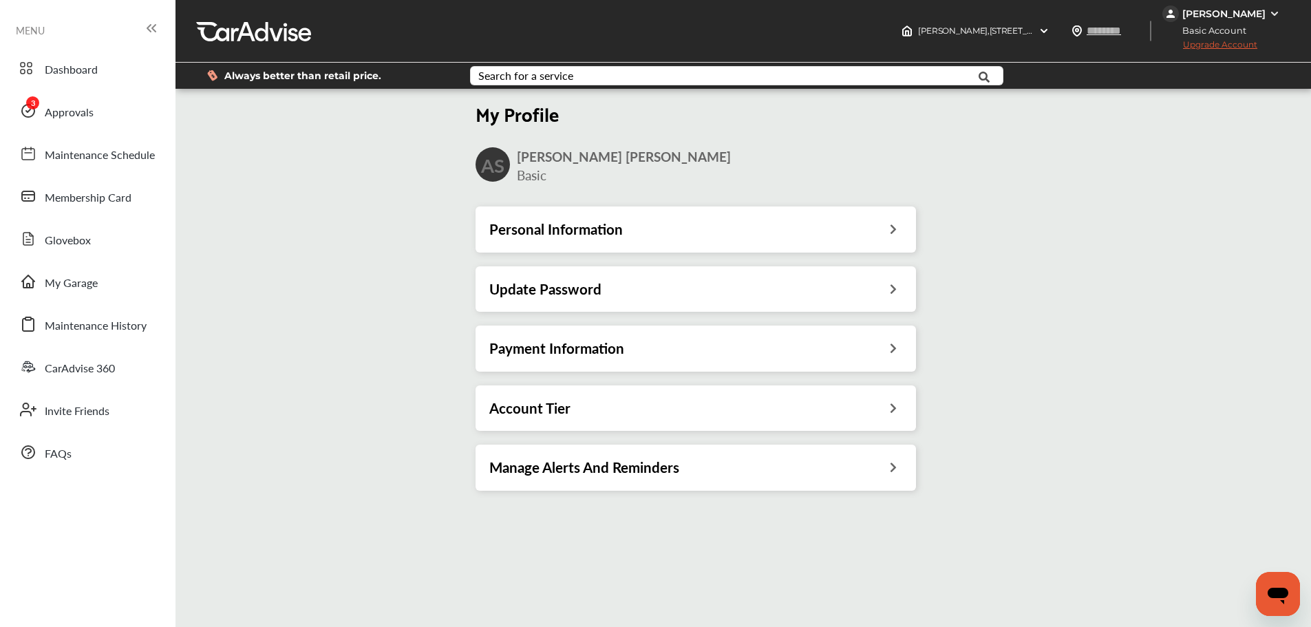
click at [809, 401] on div "Account Tier" at bounding box center [695, 408] width 413 height 18
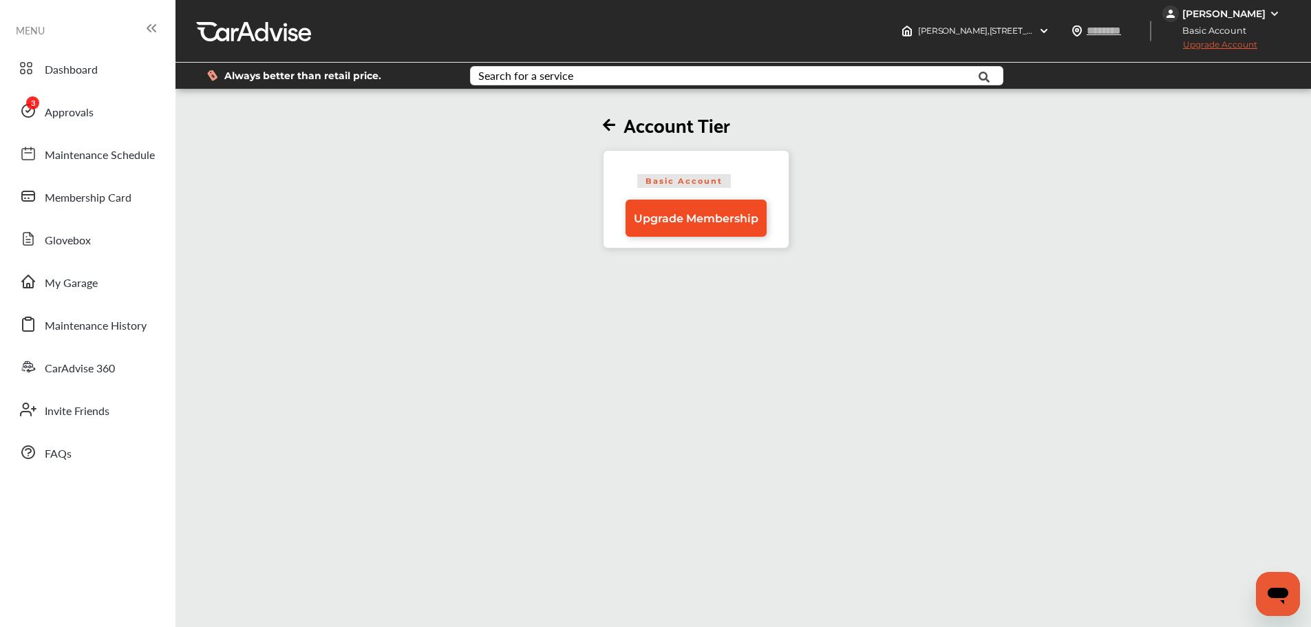
click at [710, 216] on span "Upgrade Membership" at bounding box center [696, 218] width 125 height 13
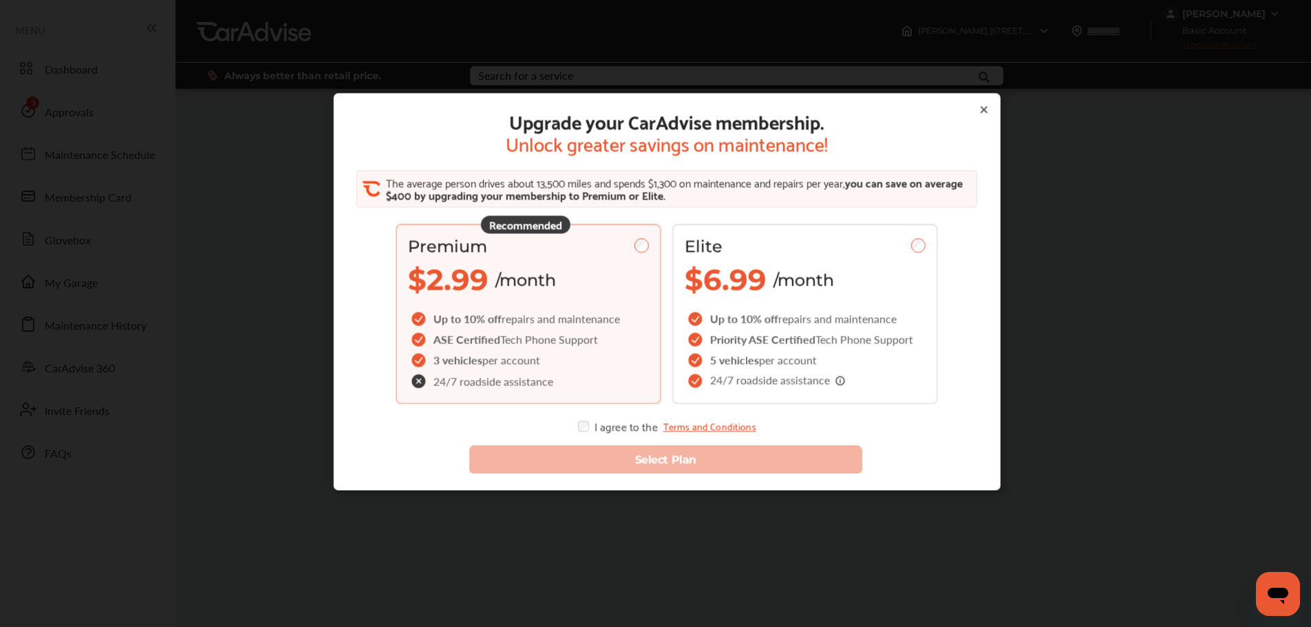
click at [559, 299] on div "Recommended Premium $2.99 /month Up to 10% off repairs and maintenance ASE Cert…" at bounding box center [529, 314] width 266 height 180
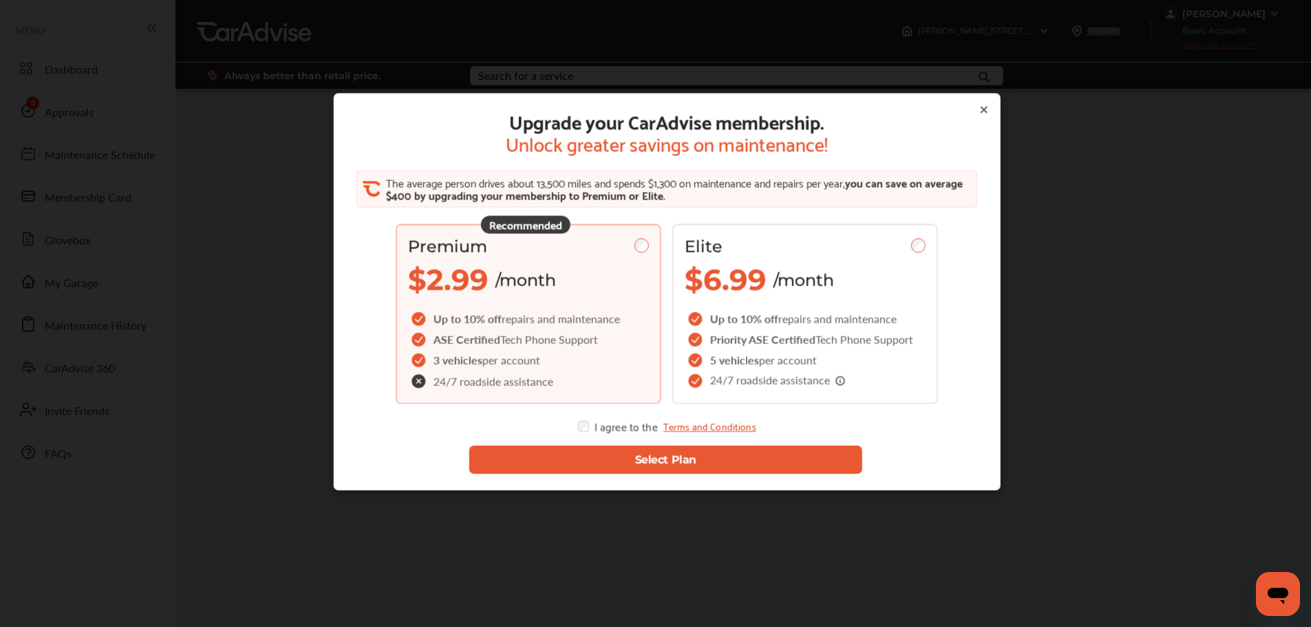
click at [660, 457] on button "Select Plan" at bounding box center [666, 460] width 394 height 28
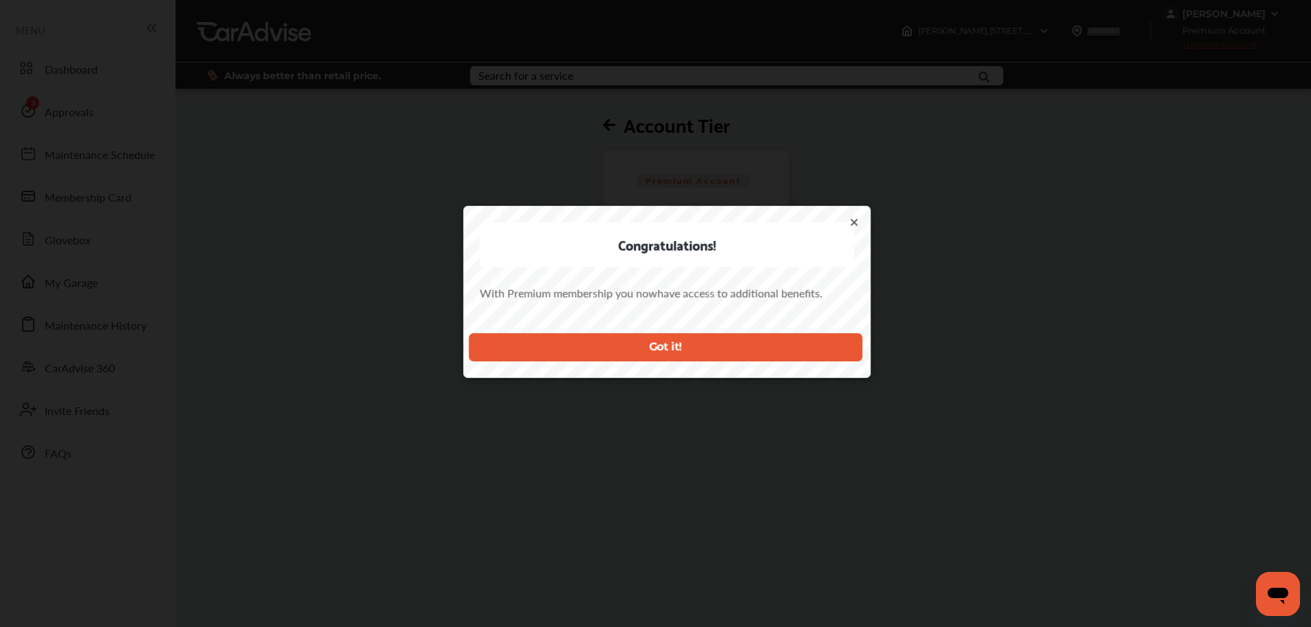
click at [739, 351] on button "Got it!" at bounding box center [666, 347] width 394 height 28
